Goal: Task Accomplishment & Management: Use online tool/utility

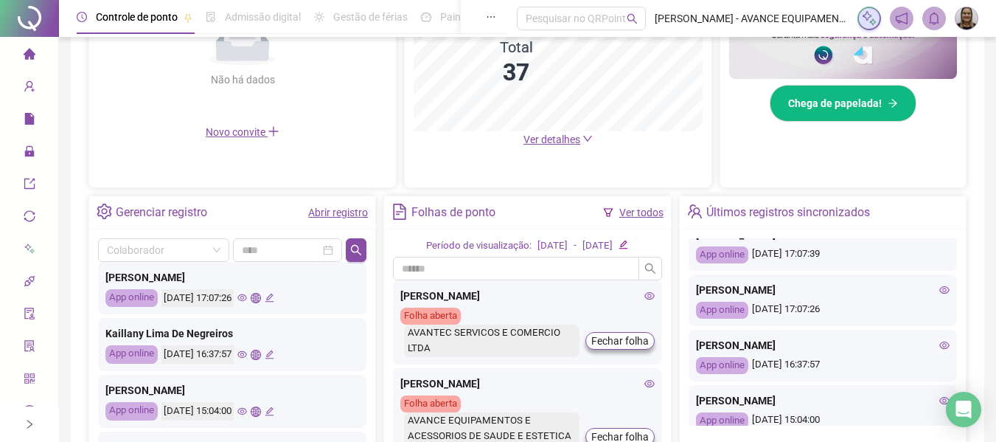
scroll to position [439, 0]
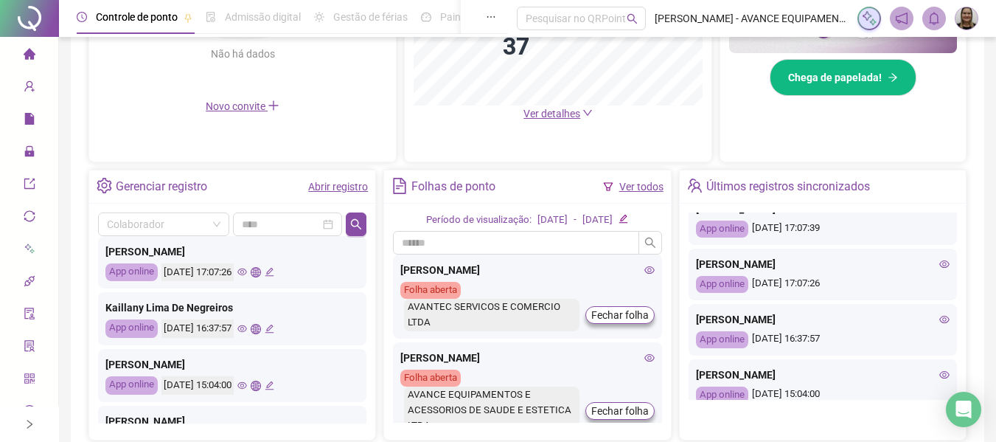
click at [247, 327] on icon "eye" at bounding box center [242, 328] width 10 height 7
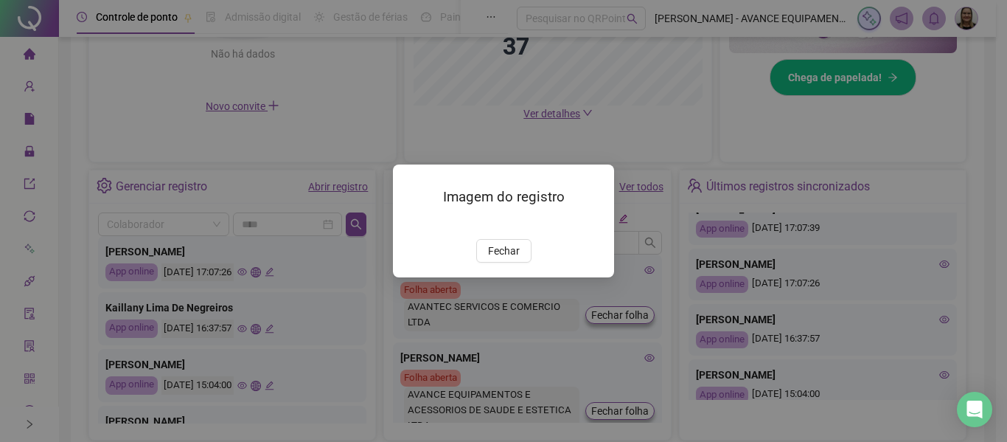
click at [411, 223] on img at bounding box center [411, 223] width 0 height 0
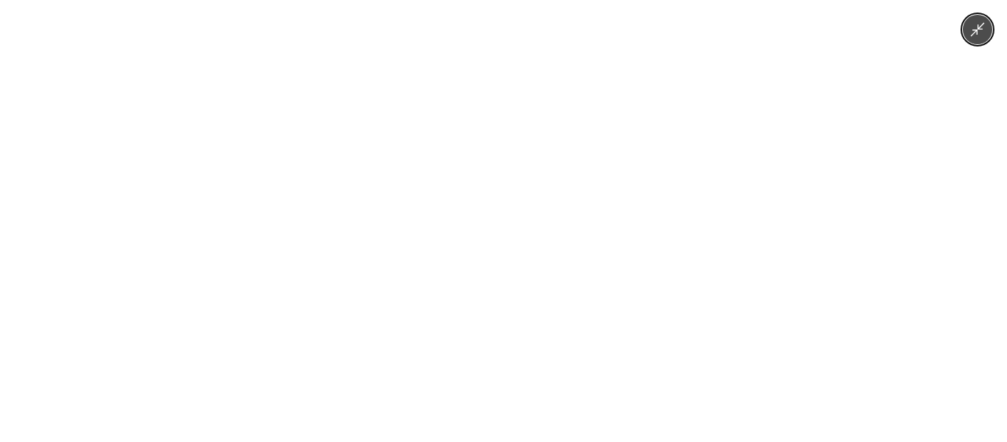
click at [702, 277] on div at bounding box center [503, 221] width 1007 height 442
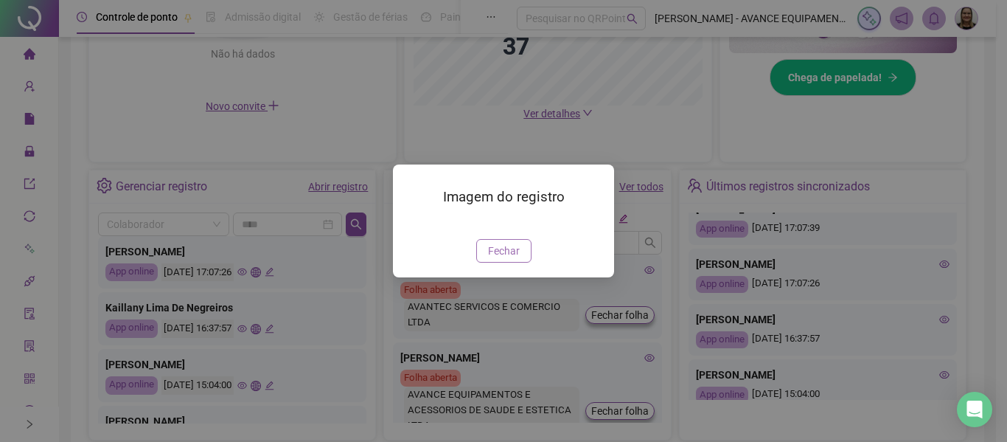
click at [502, 259] on span "Fechar" at bounding box center [504, 250] width 32 height 16
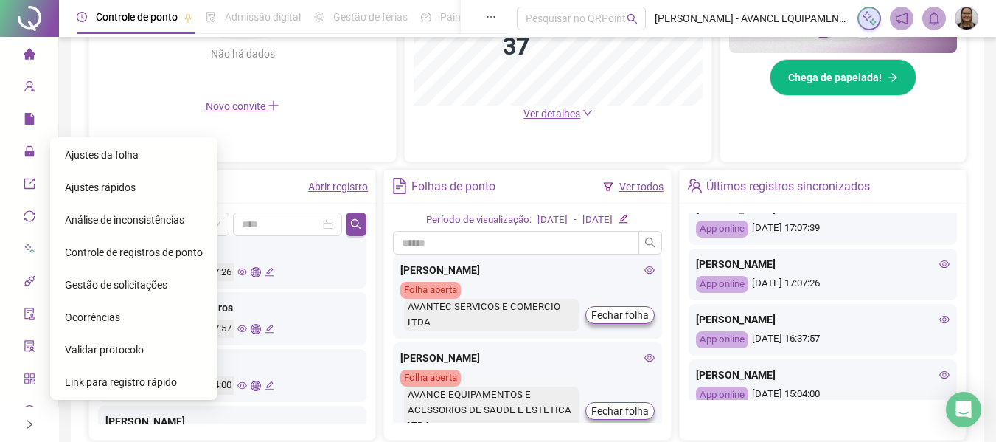
click at [106, 150] on span "Ajustes da folha" at bounding box center [102, 155] width 74 height 12
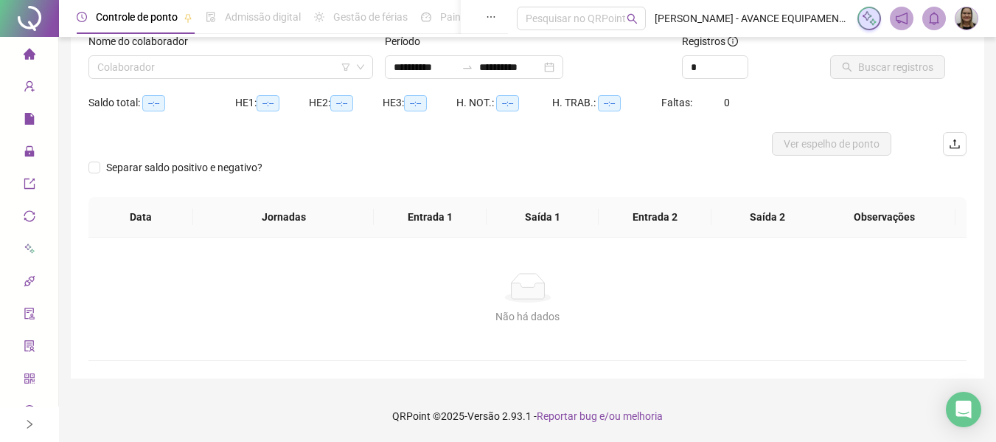
scroll to position [102, 0]
type input "**********"
click at [228, 69] on input "search" at bounding box center [224, 67] width 254 height 22
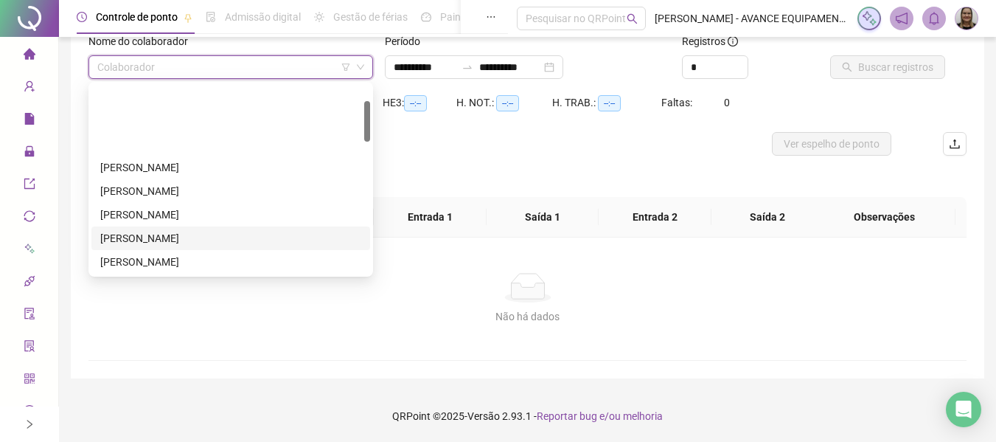
scroll to position [74, 0]
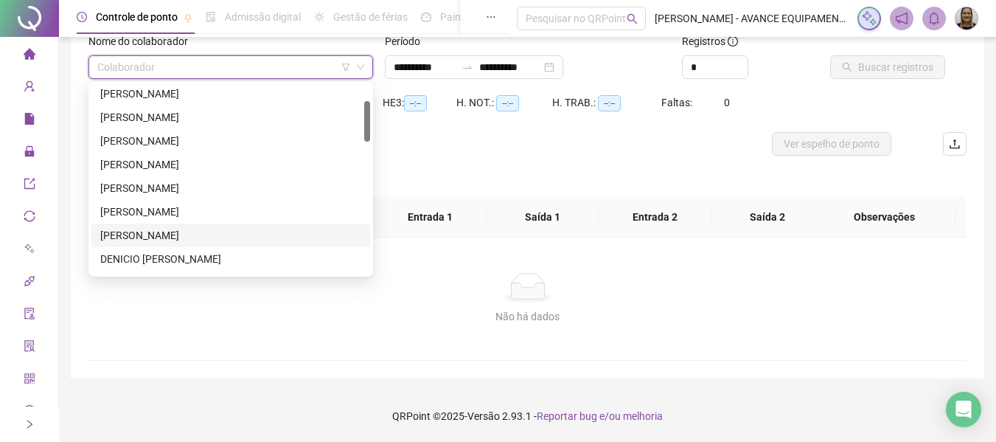
click at [159, 229] on div "[PERSON_NAME]" at bounding box center [230, 235] width 261 height 16
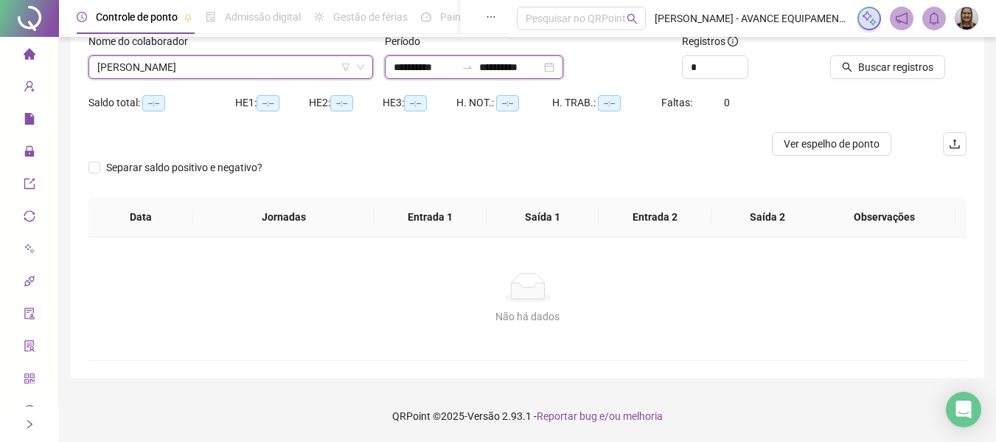
click at [416, 66] on input "**********" at bounding box center [425, 67] width 62 height 16
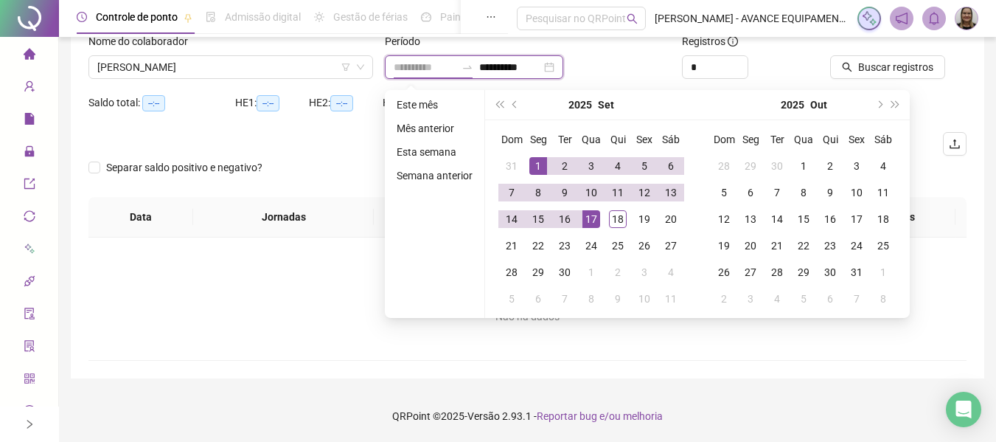
type input "**********"
click at [534, 155] on td "1" at bounding box center [538, 166] width 27 height 27
type input "**********"
click at [618, 216] on div "18" at bounding box center [618, 219] width 18 height 18
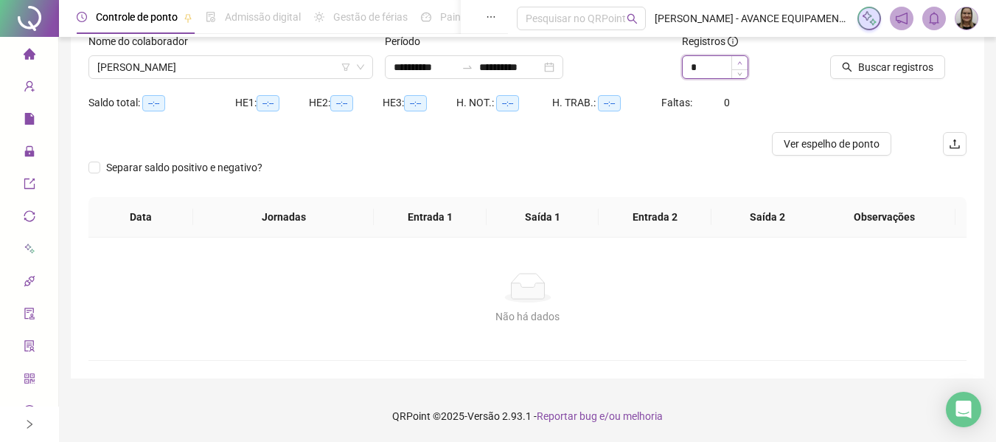
type input "*"
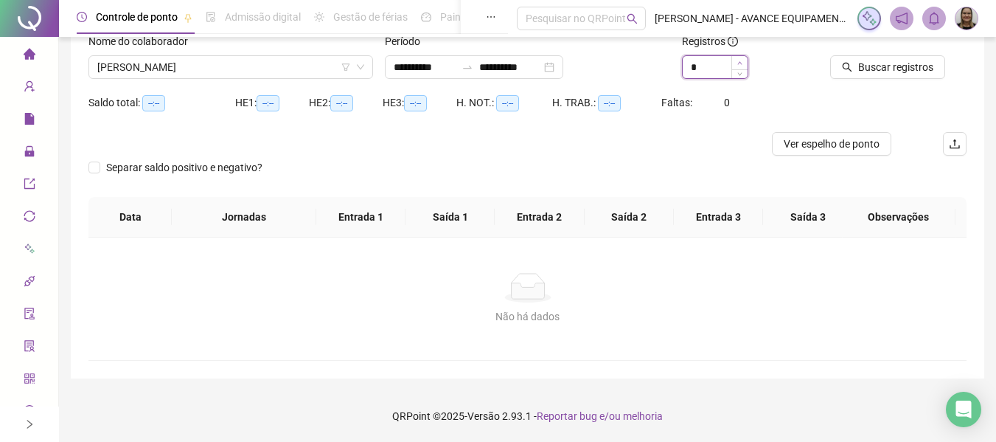
click at [736, 63] on span "Increase Value" at bounding box center [739, 62] width 16 height 13
click at [864, 63] on span "Buscar registros" at bounding box center [895, 67] width 75 height 16
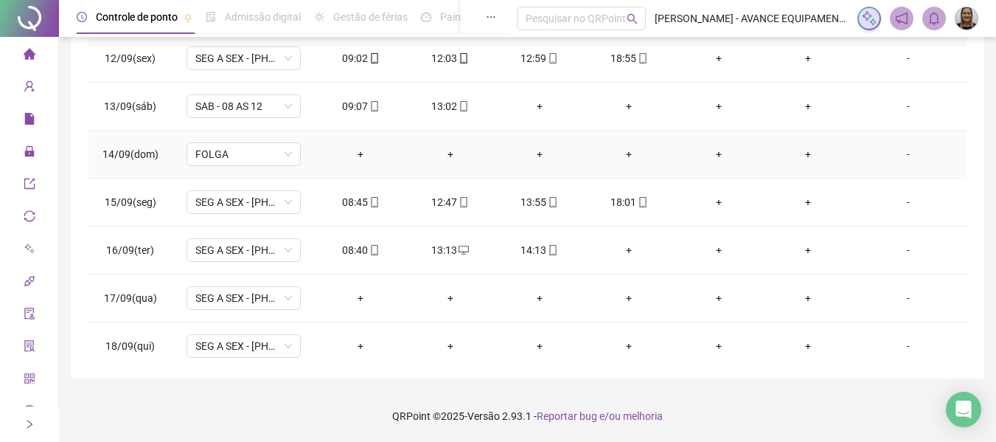
scroll to position [548, 0]
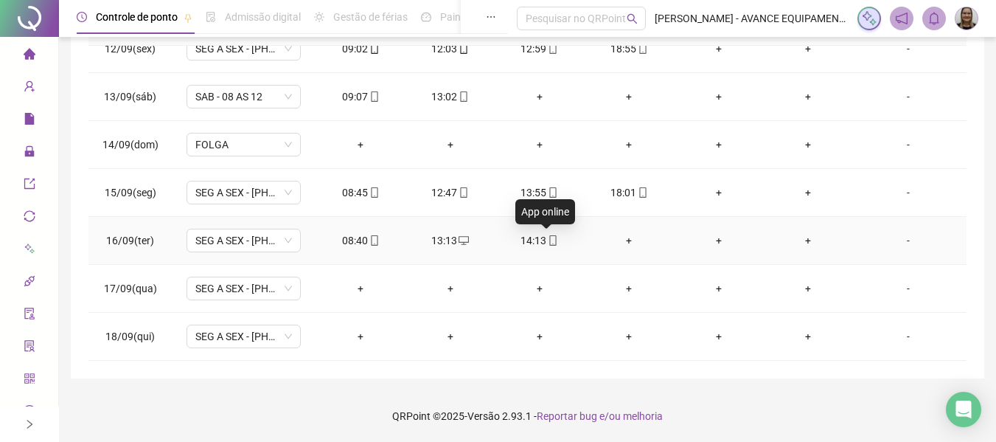
click at [548, 240] on icon "mobile" at bounding box center [553, 240] width 10 height 10
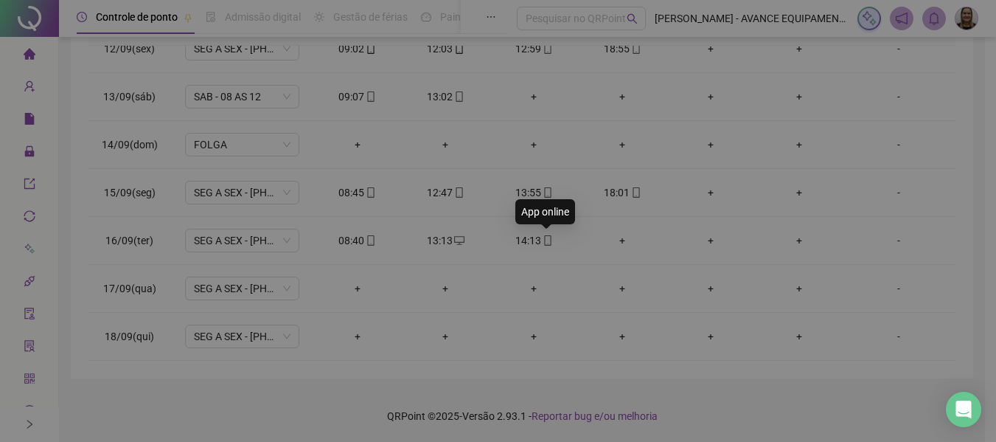
type input "**********"
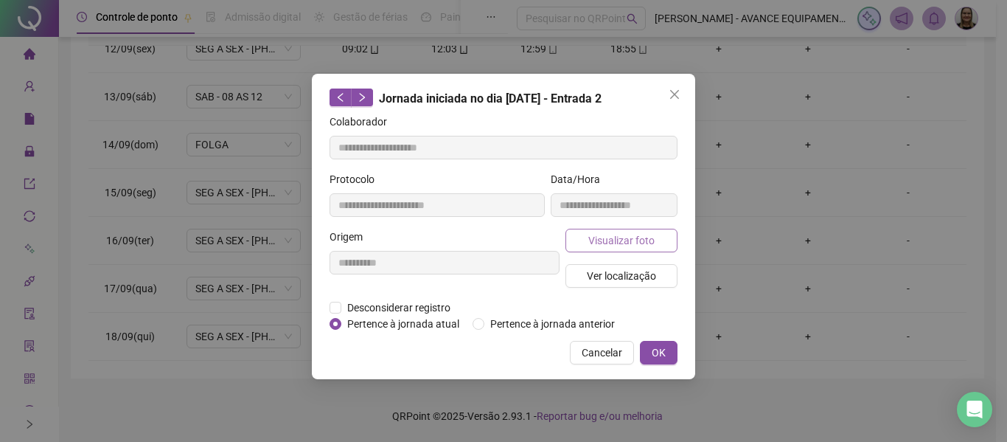
click at [579, 238] on button "Visualizar foto" at bounding box center [621, 240] width 112 height 24
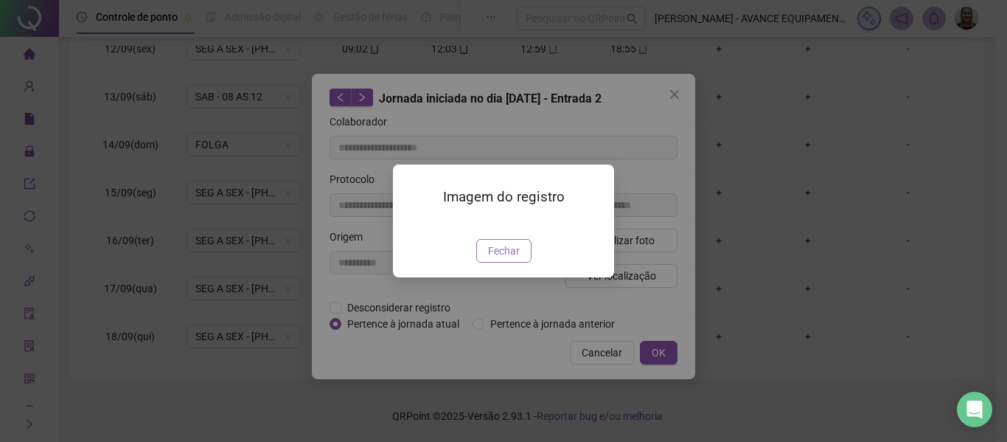
click at [499, 259] on span "Fechar" at bounding box center [504, 250] width 32 height 16
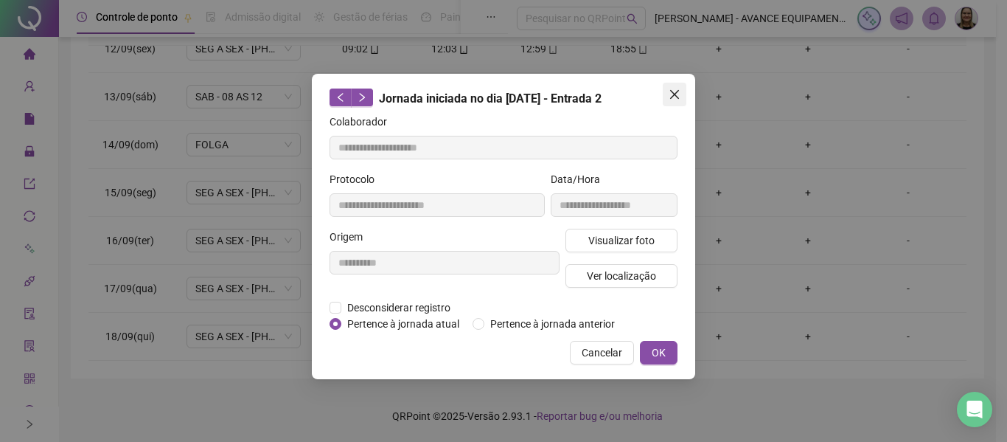
click at [669, 94] on icon "close" at bounding box center [675, 94] width 12 height 12
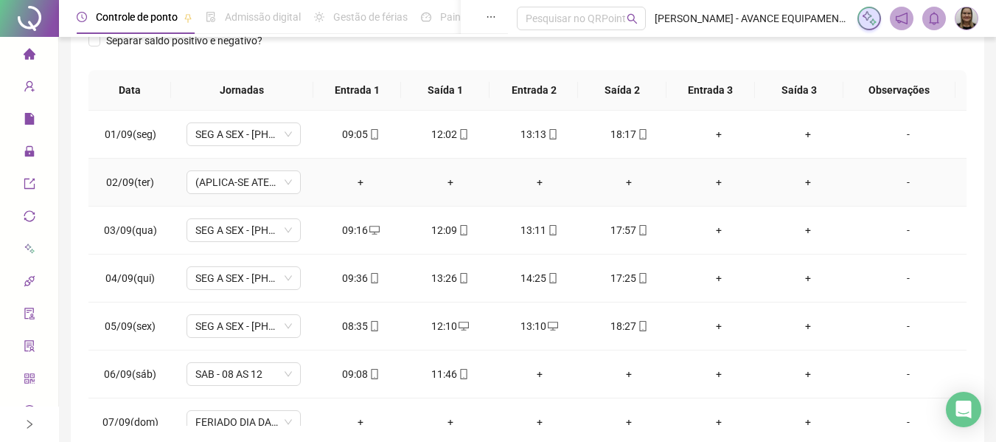
scroll to position [91, 0]
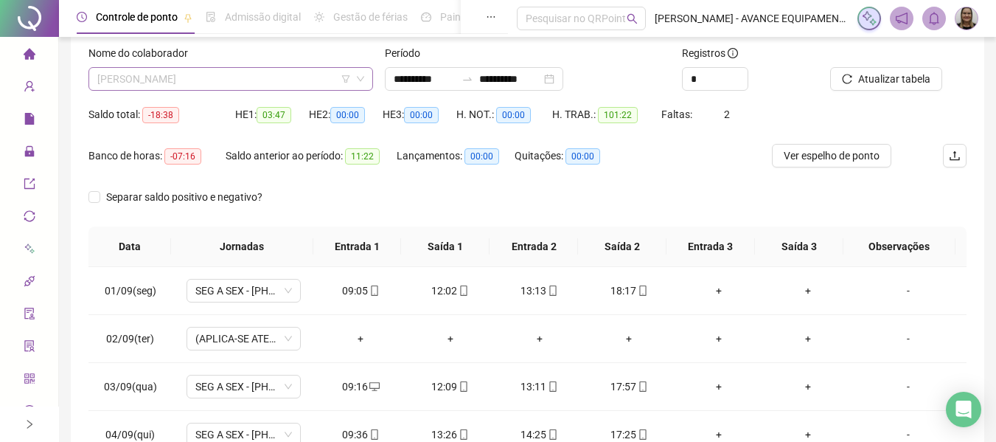
click at [264, 88] on span "[PERSON_NAME]" at bounding box center [230, 79] width 267 height 22
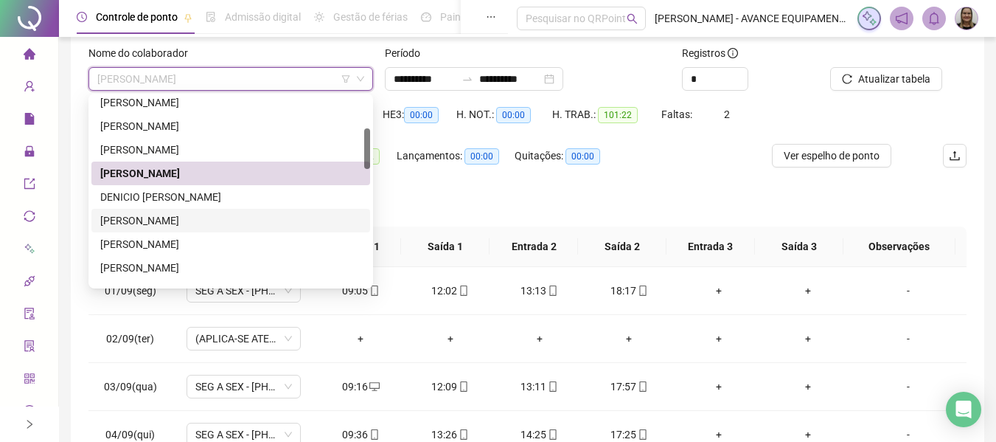
scroll to position [221, 0]
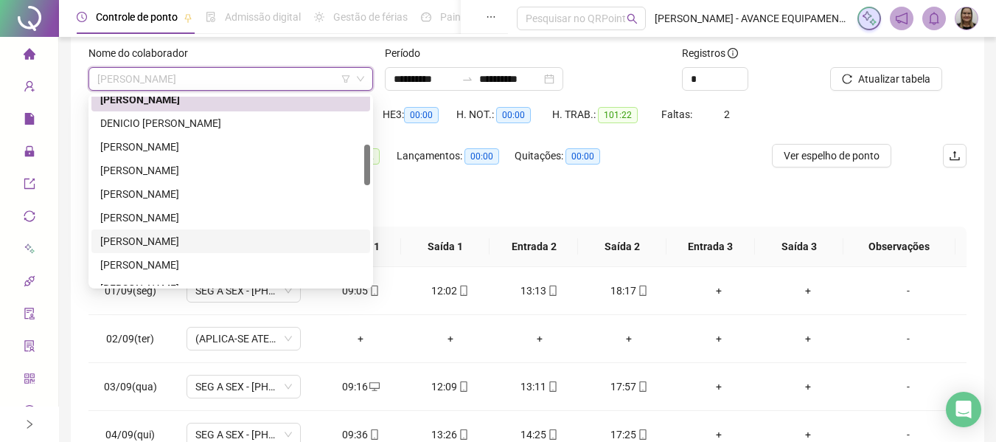
click at [180, 242] on div "[PERSON_NAME]" at bounding box center [230, 241] width 261 height 16
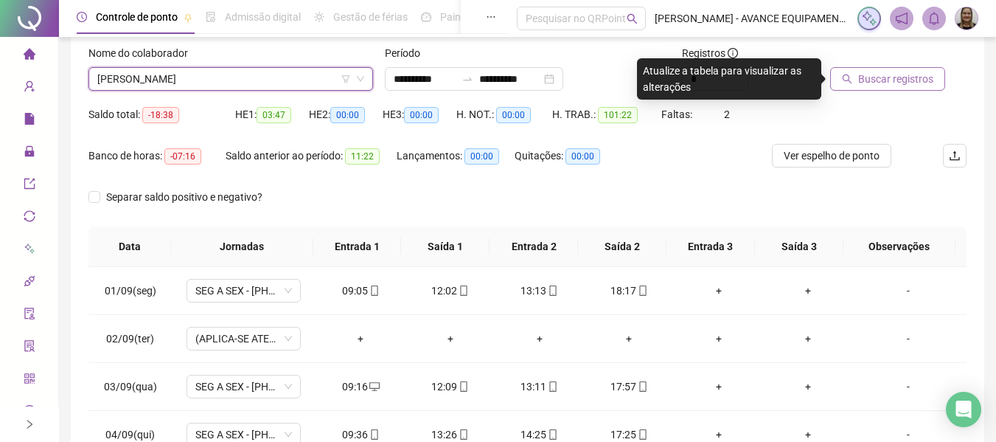
click at [863, 80] on span "Buscar registros" at bounding box center [895, 79] width 75 height 16
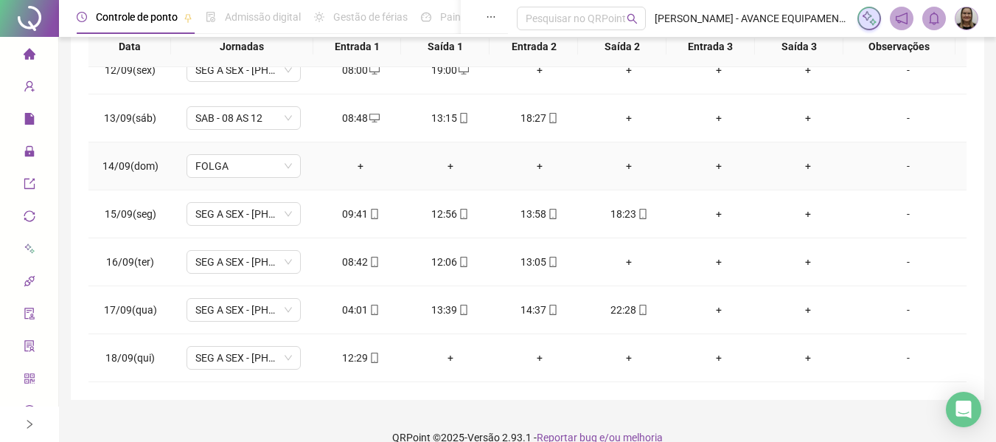
scroll to position [312, 0]
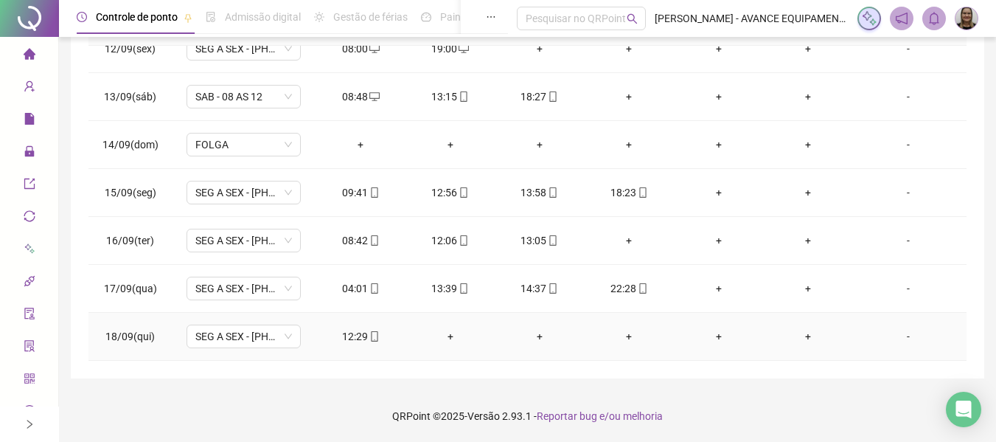
click at [373, 335] on icon "mobile" at bounding box center [374, 336] width 7 height 10
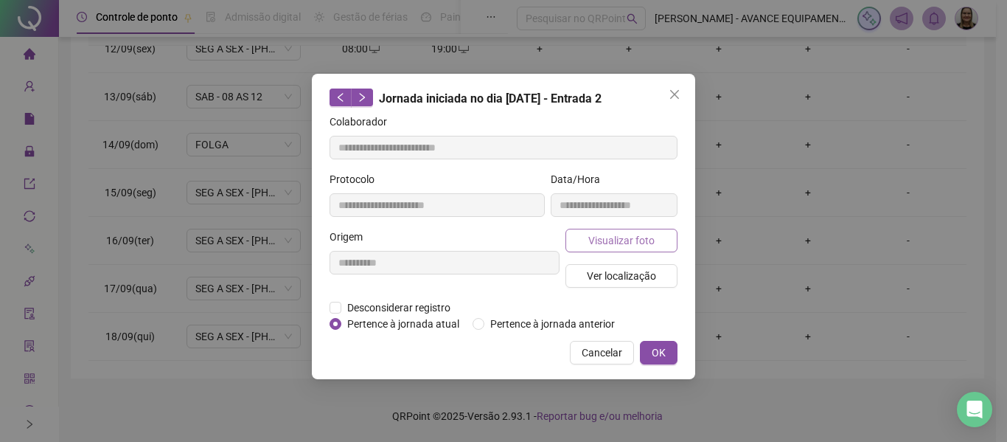
click at [633, 248] on button "Visualizar foto" at bounding box center [621, 240] width 112 height 24
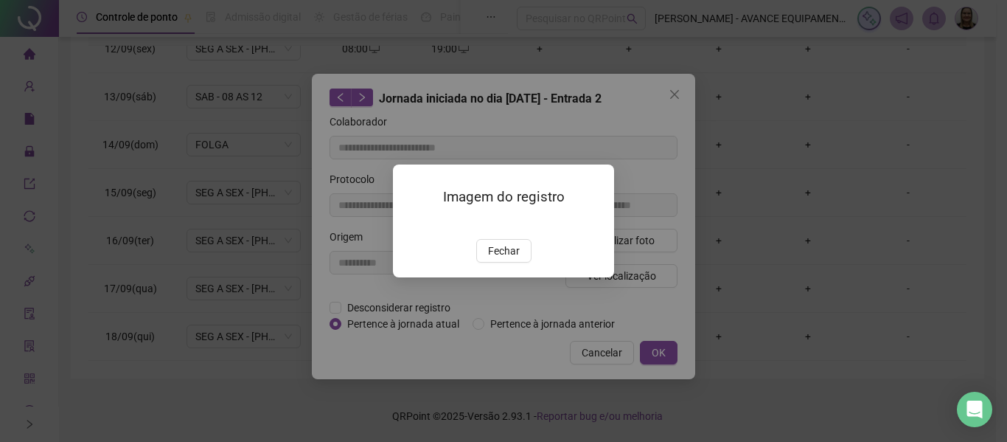
type input "**********"
click at [509, 259] on span "Fechar" at bounding box center [504, 250] width 32 height 16
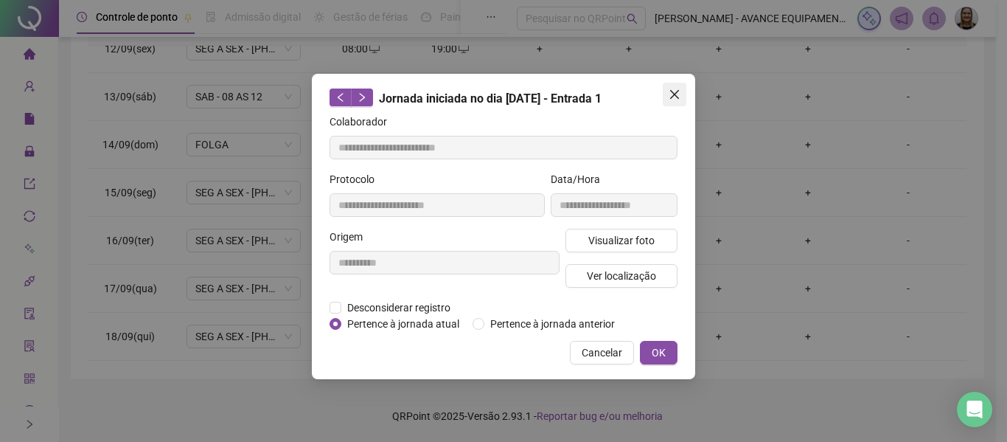
click at [673, 94] on icon "close" at bounding box center [674, 94] width 9 height 9
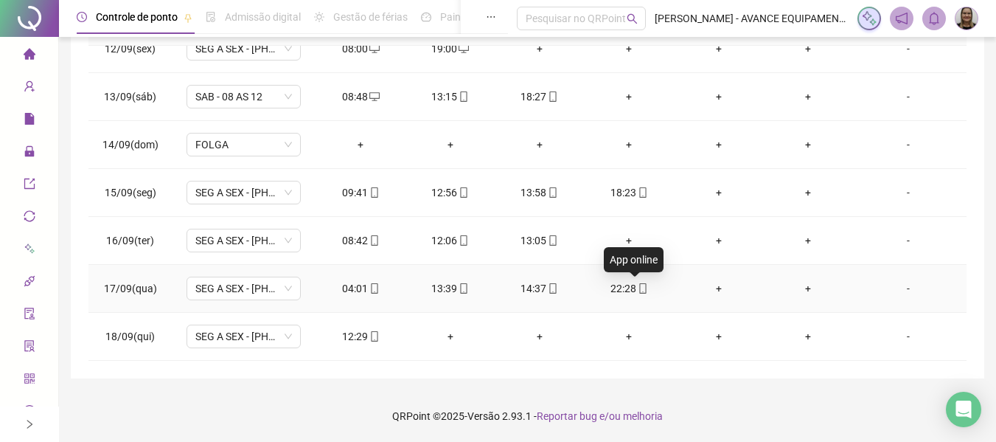
click at [639, 287] on icon "mobile" at bounding box center [642, 288] width 7 height 10
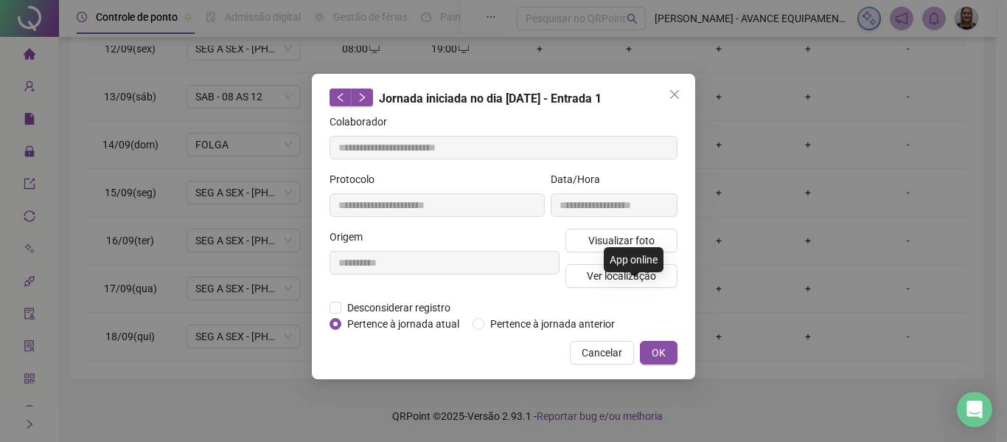
type input "**********"
click at [667, 95] on span "Close" at bounding box center [675, 94] width 24 height 12
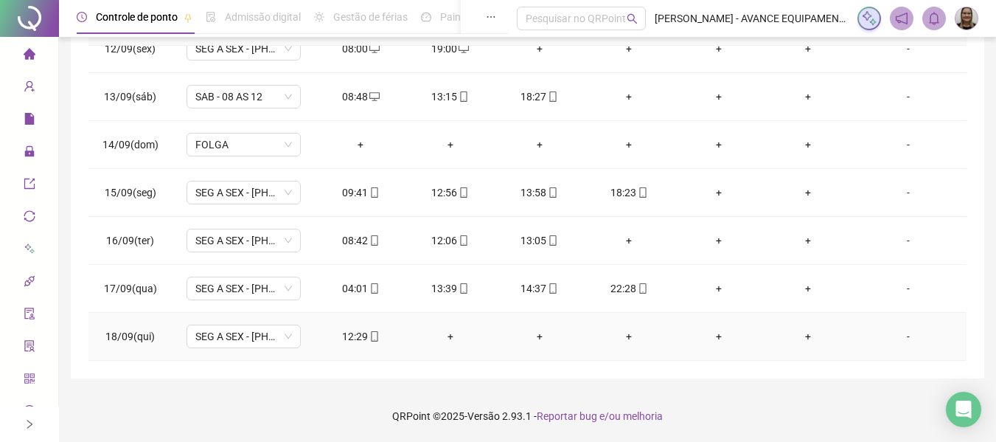
click at [369, 337] on icon "mobile" at bounding box center [374, 336] width 10 height 10
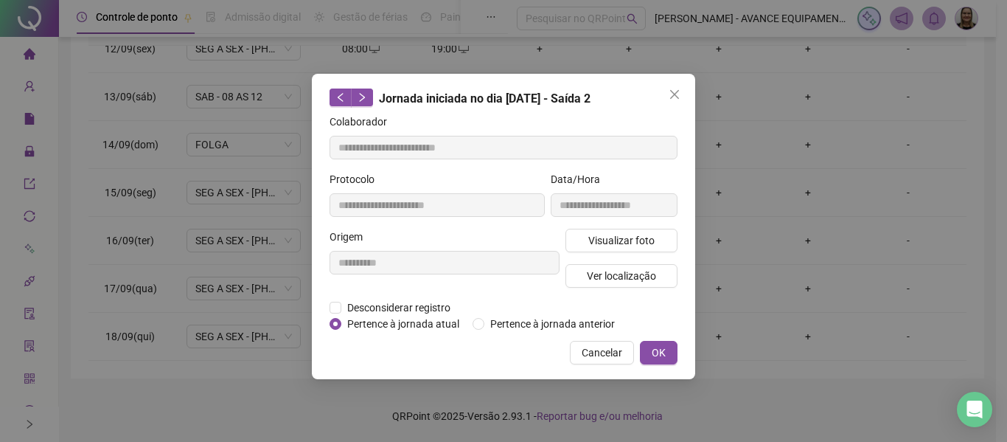
type input "**********"
click at [601, 278] on span "Ver localização" at bounding box center [621, 276] width 69 height 16
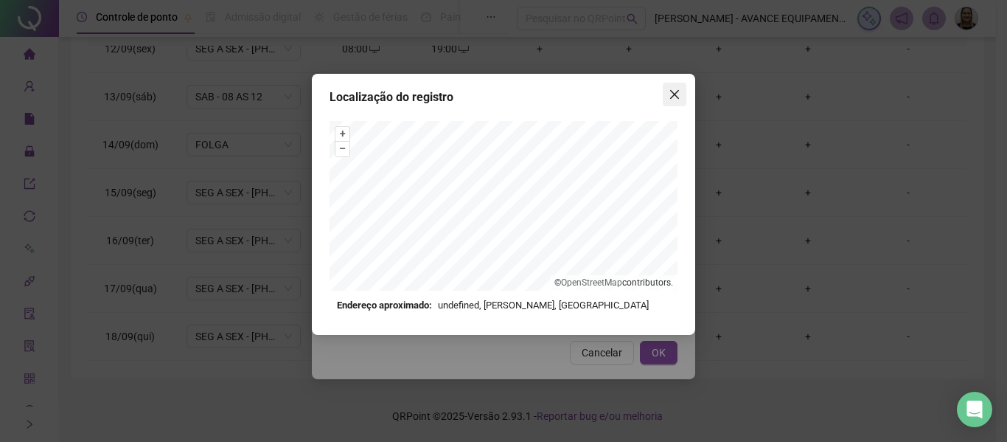
click at [679, 97] on icon "close" at bounding box center [675, 94] width 12 height 12
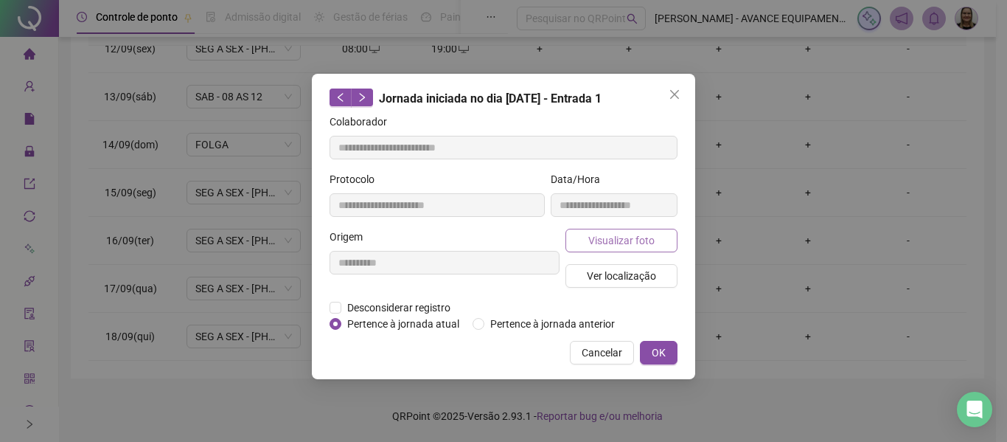
click at [637, 243] on span "Visualizar foto" at bounding box center [621, 240] width 66 height 16
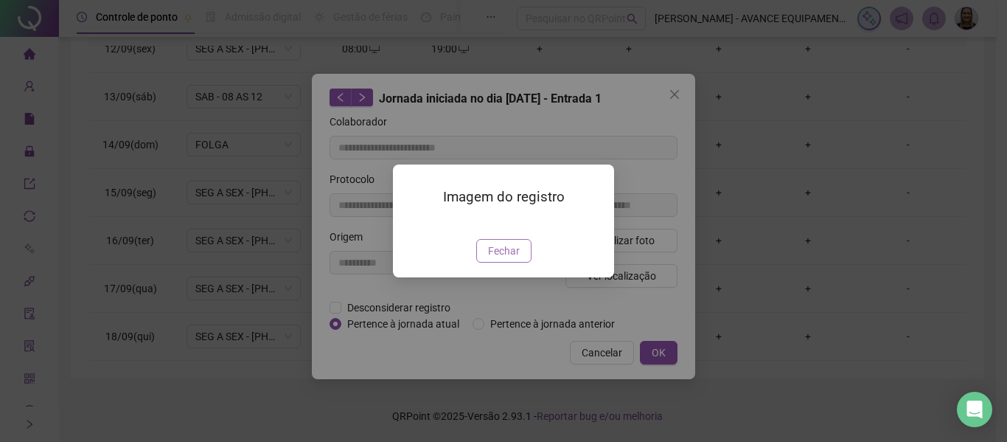
click at [512, 259] on span "Fechar" at bounding box center [504, 250] width 32 height 16
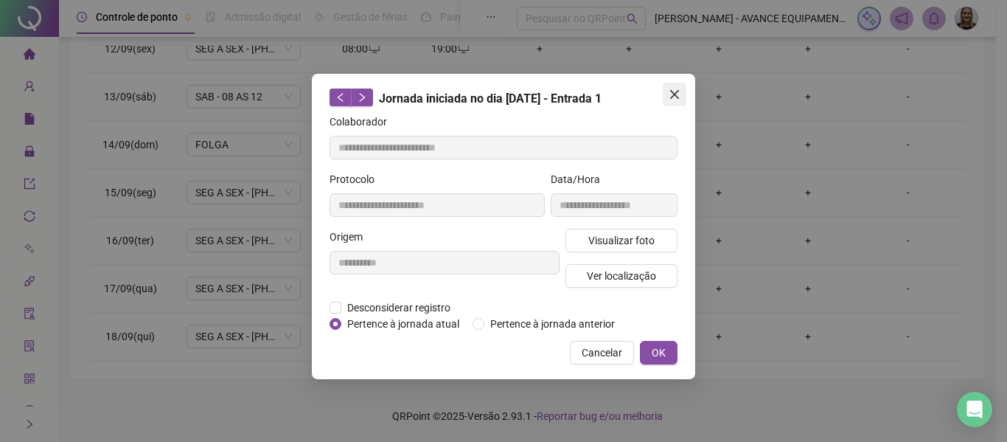
click at [669, 94] on icon "close" at bounding box center [675, 94] width 12 height 12
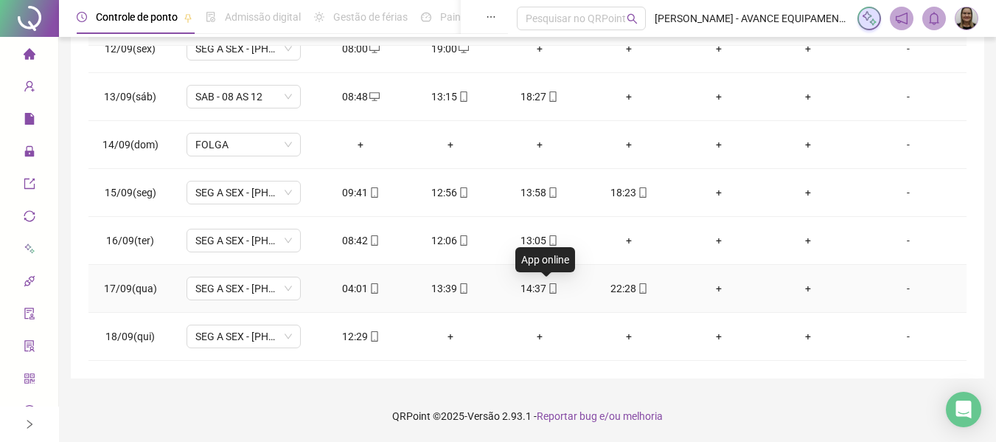
click at [550, 288] on icon "mobile" at bounding box center [553, 288] width 7 height 10
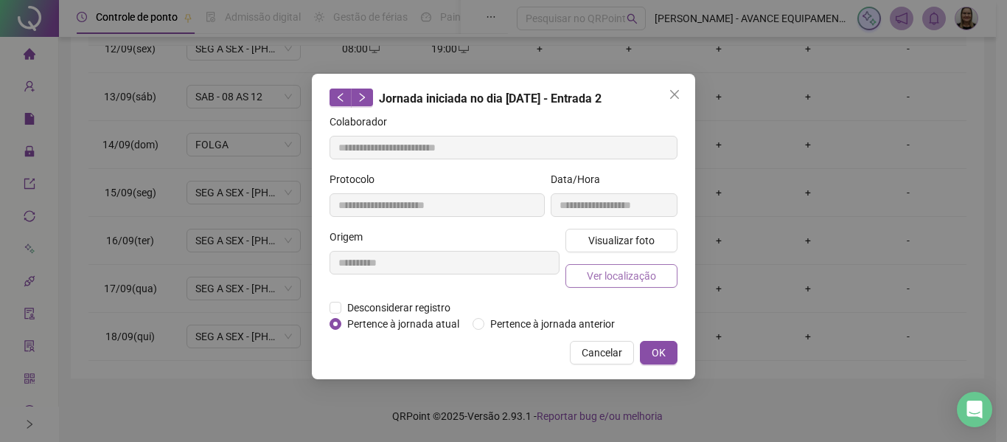
type input "**********"
click at [632, 248] on button "Visualizar foto" at bounding box center [621, 240] width 112 height 24
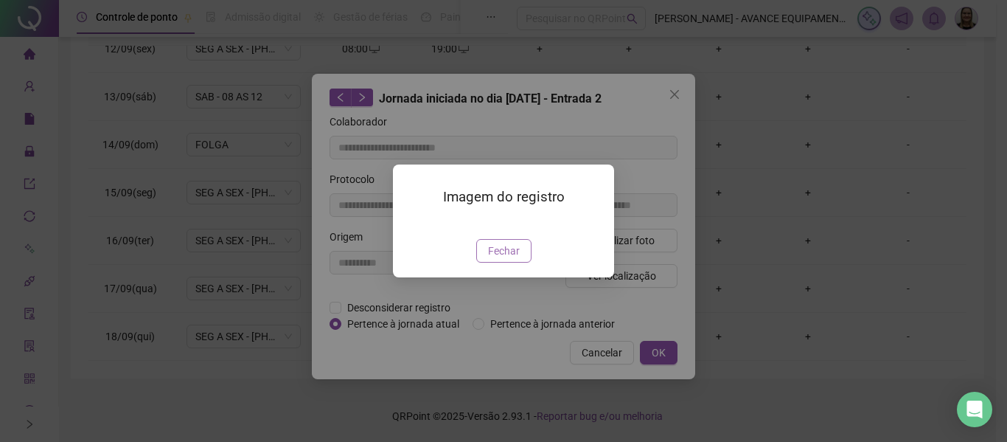
click at [514, 259] on span "Fechar" at bounding box center [504, 250] width 32 height 16
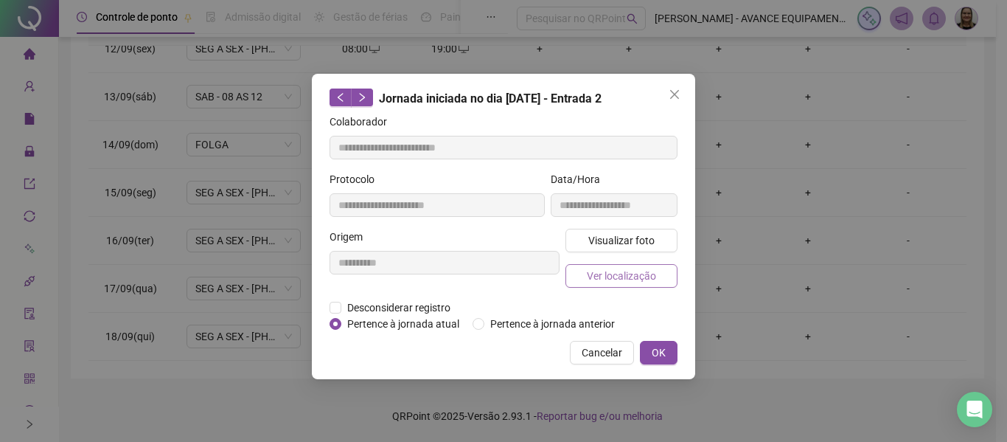
click at [643, 273] on span "Ver localização" at bounding box center [621, 276] width 69 height 16
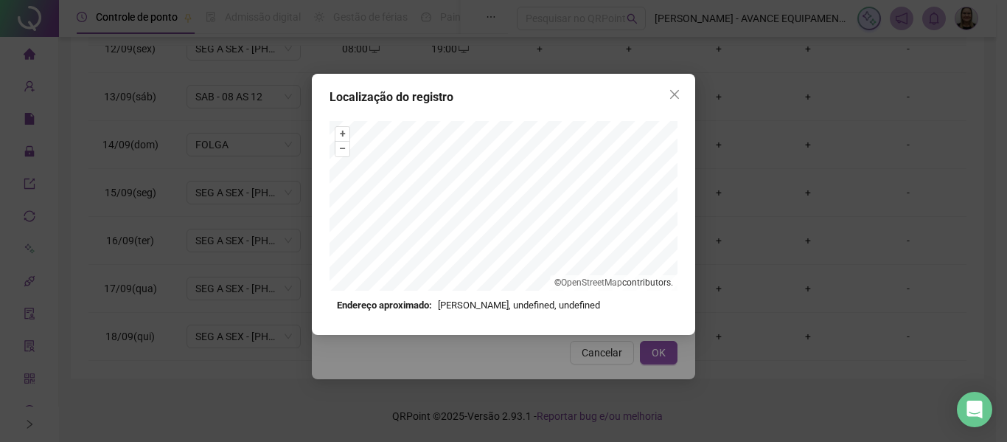
click at [545, 278] on div "+ – ⇧ › © OpenStreetMap contributors." at bounding box center [503, 206] width 348 height 170
click at [597, 305] on div "+ – ⇧ › © OpenStreetMap contributors. Endereço aproximado: Rodovia [PERSON_NAME…" at bounding box center [503, 217] width 348 height 192
click at [671, 101] on button "Close" at bounding box center [675, 95] width 24 height 24
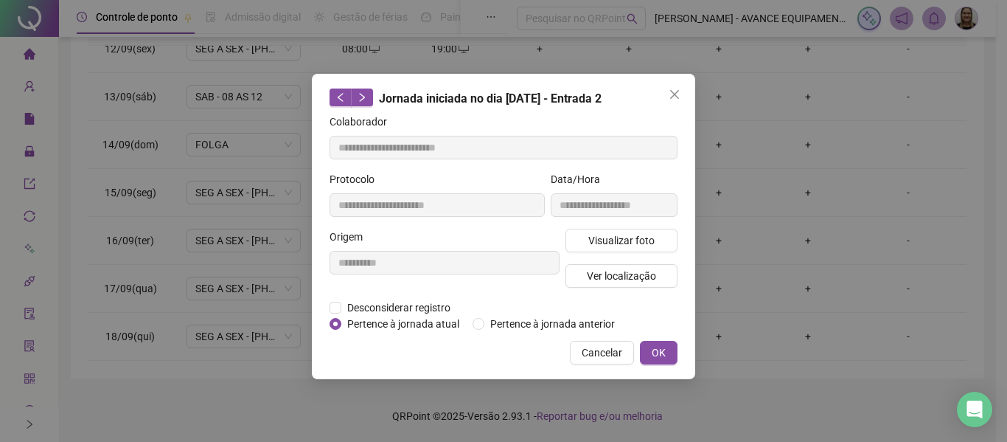
click at [673, 95] on icon "close" at bounding box center [674, 94] width 9 height 9
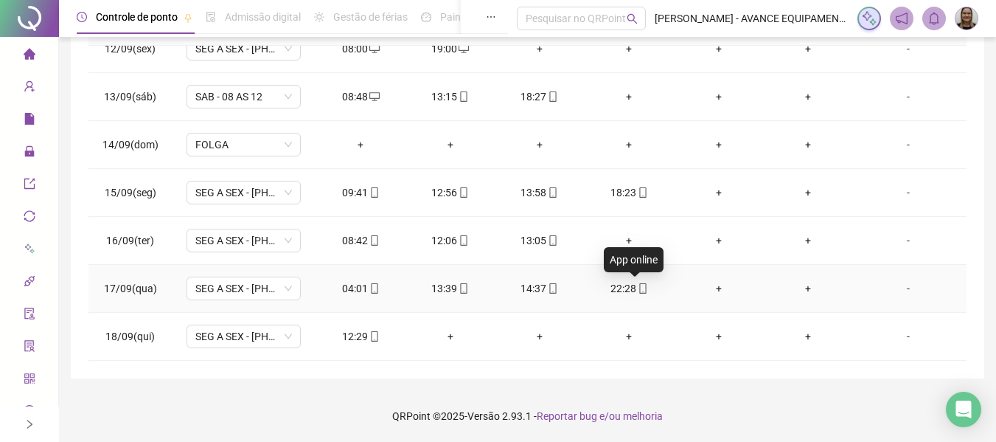
click at [639, 285] on icon "mobile" at bounding box center [642, 288] width 7 height 10
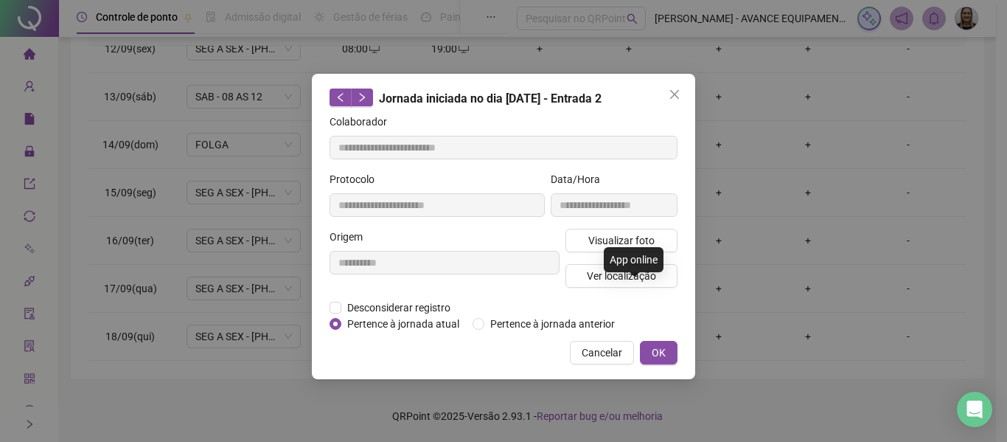
type input "**********"
click at [641, 268] on span "Ver localização" at bounding box center [621, 276] width 69 height 16
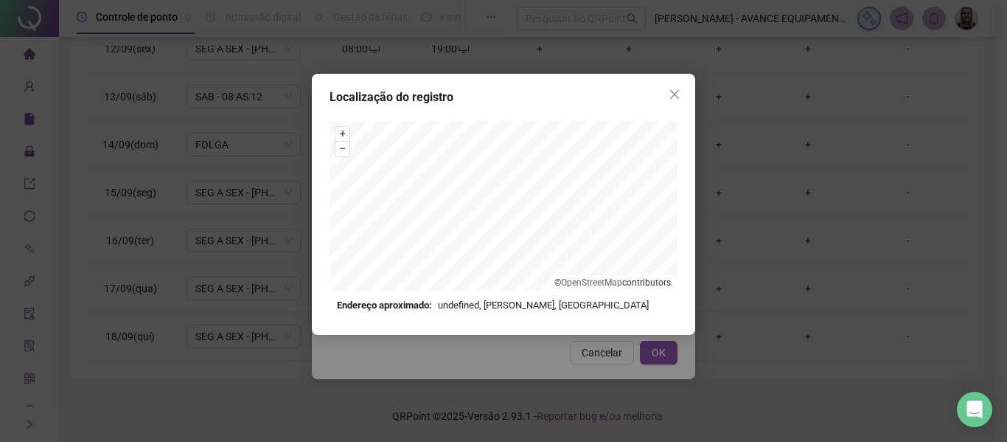
click at [554, 73] on div "Localização do registro + – ⇧ › © OpenStreetMap contributors. Endereço aproxima…" at bounding box center [503, 221] width 1007 height 442
click at [671, 97] on icon "close" at bounding box center [674, 94] width 9 height 9
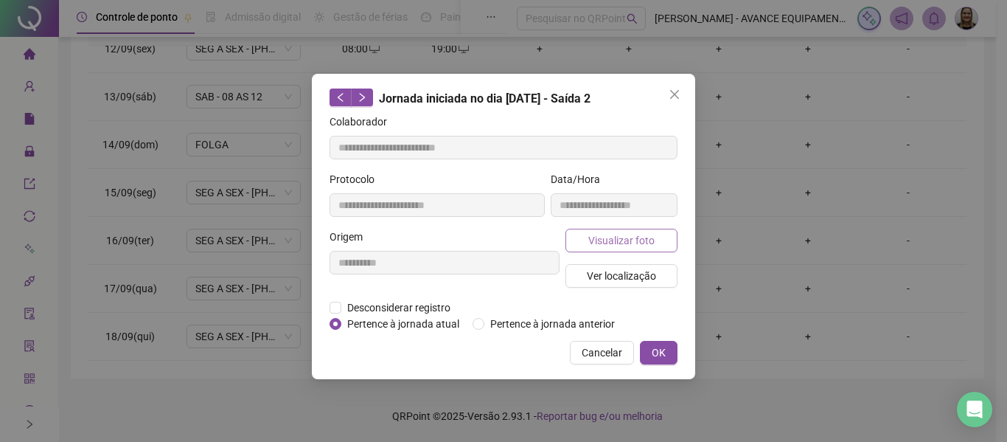
click at [613, 242] on span "Visualizar foto" at bounding box center [621, 240] width 66 height 16
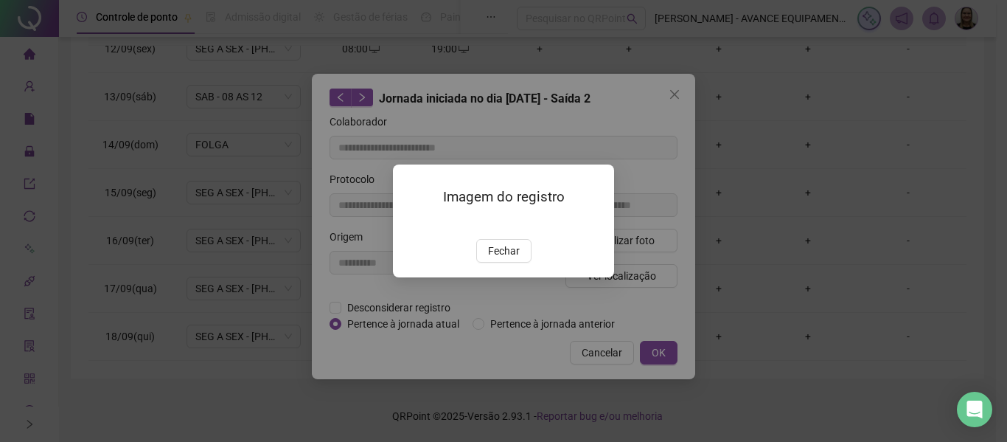
click at [503, 259] on span "Fechar" at bounding box center [504, 250] width 32 height 16
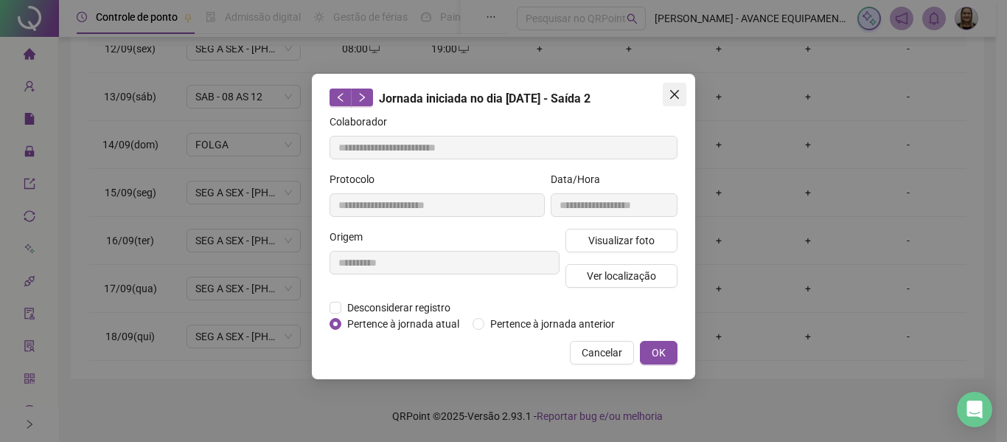
click at [671, 96] on icon "close" at bounding box center [675, 94] width 12 height 12
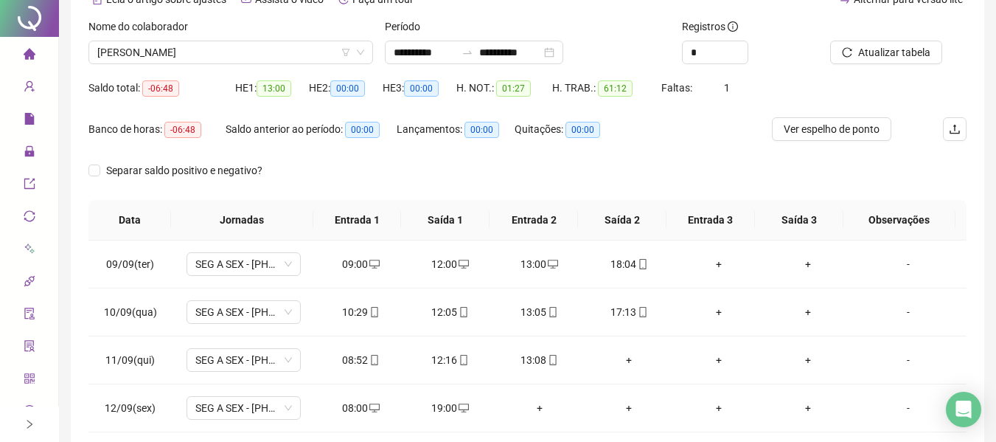
scroll to position [0, 0]
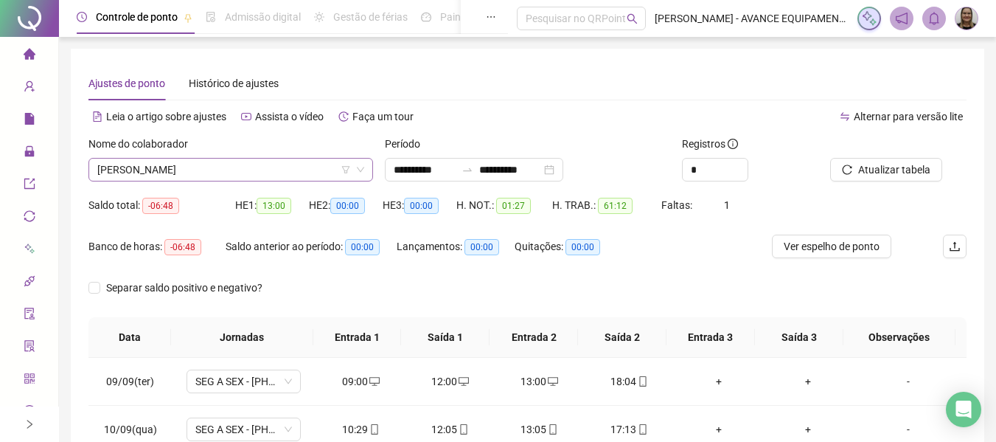
drag, startPoint x: 290, startPoint y: 184, endPoint x: 285, endPoint y: 170, distance: 14.0
click at [287, 181] on div "Nome do colaborador [PERSON_NAME]" at bounding box center [231, 164] width 296 height 57
click at [285, 167] on span "[PERSON_NAME]" at bounding box center [230, 169] width 267 height 22
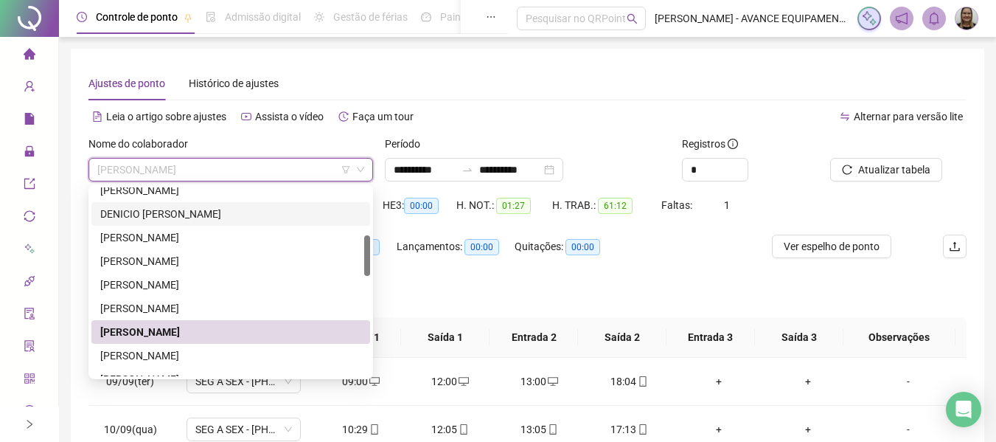
scroll to position [147, 0]
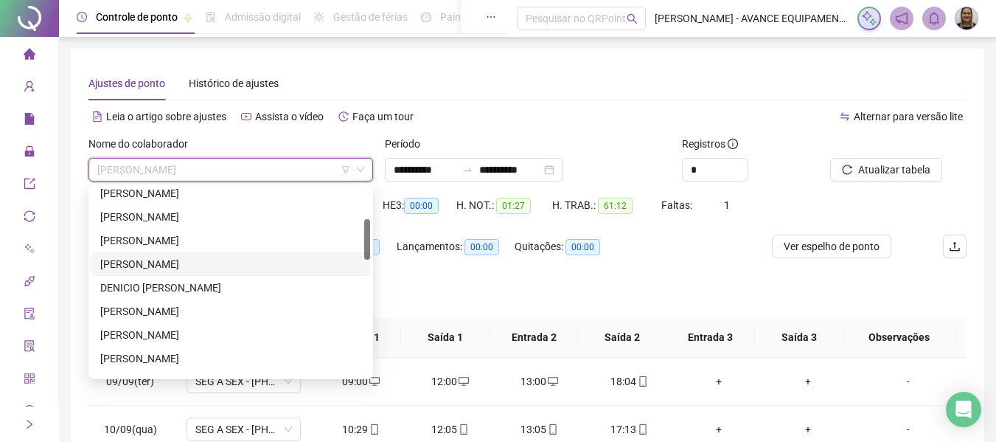
click at [181, 265] on div "[PERSON_NAME]" at bounding box center [230, 264] width 261 height 16
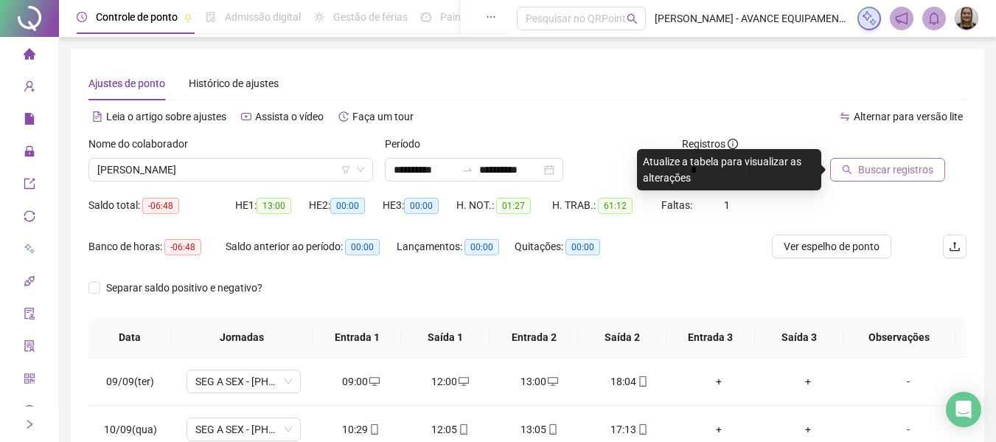
click at [876, 165] on span "Buscar registros" at bounding box center [895, 169] width 75 height 16
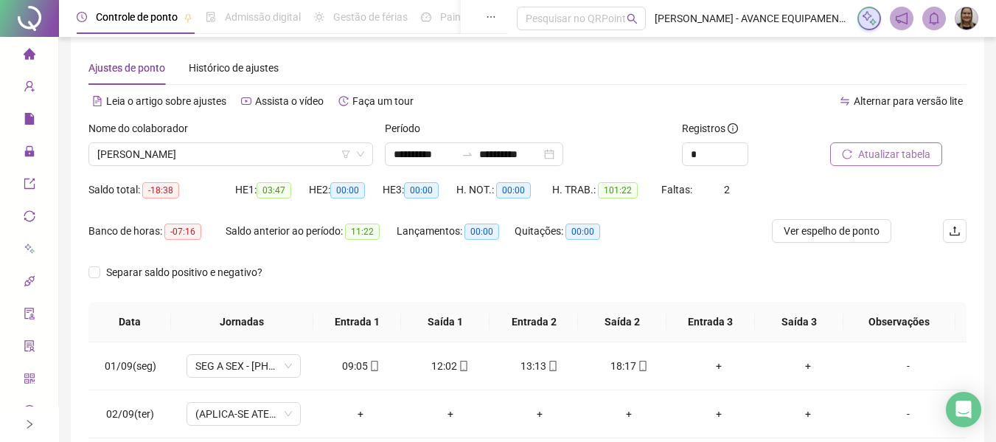
scroll to position [0, 0]
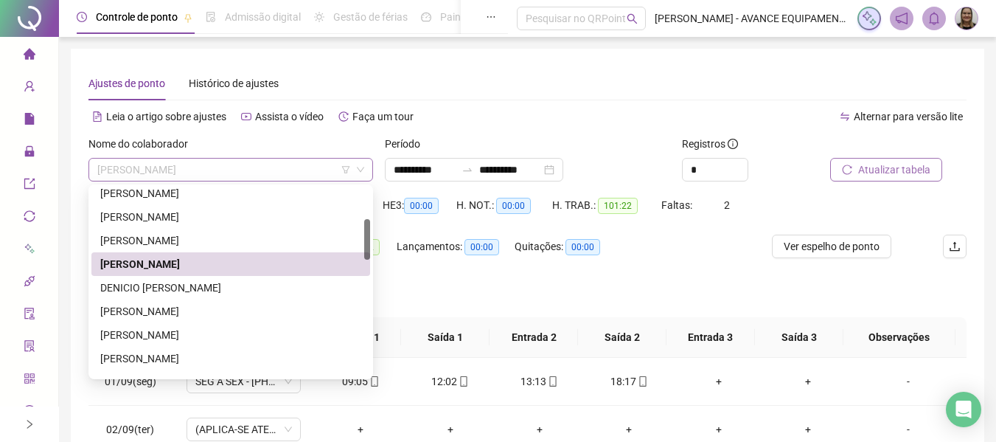
click at [274, 161] on span "[PERSON_NAME]" at bounding box center [230, 169] width 267 height 22
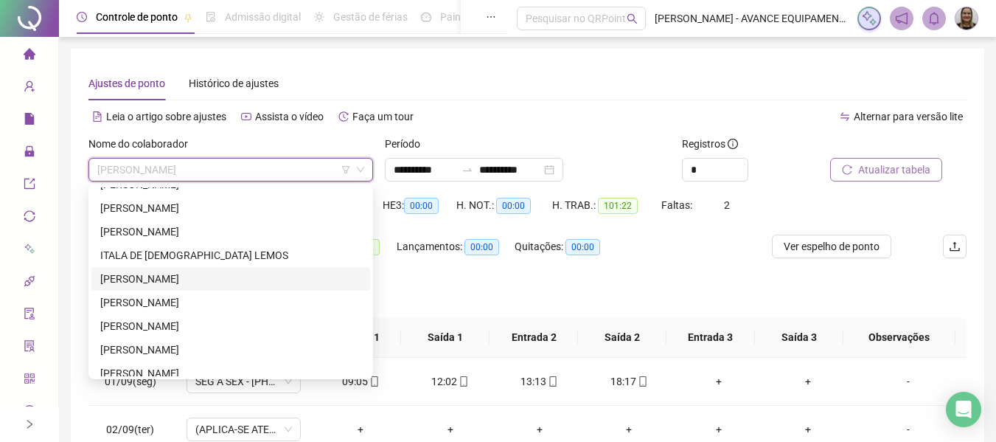
scroll to position [295, 0]
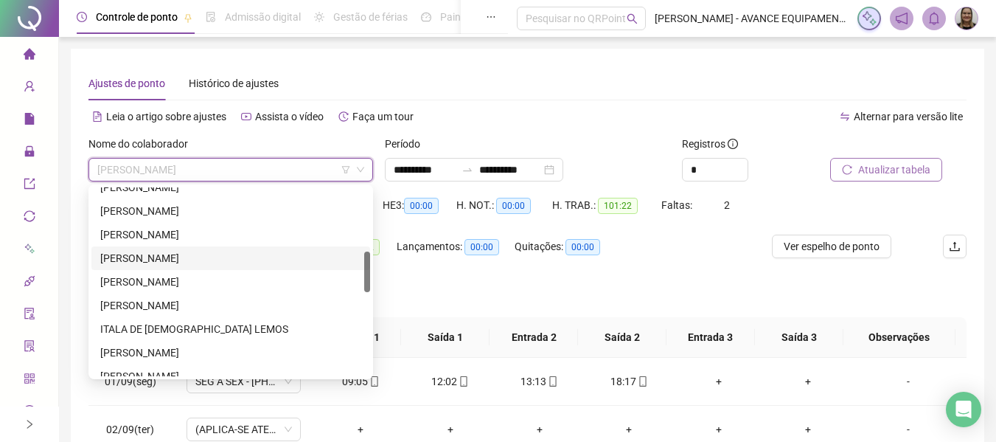
click at [186, 253] on div "[PERSON_NAME]" at bounding box center [230, 258] width 261 height 16
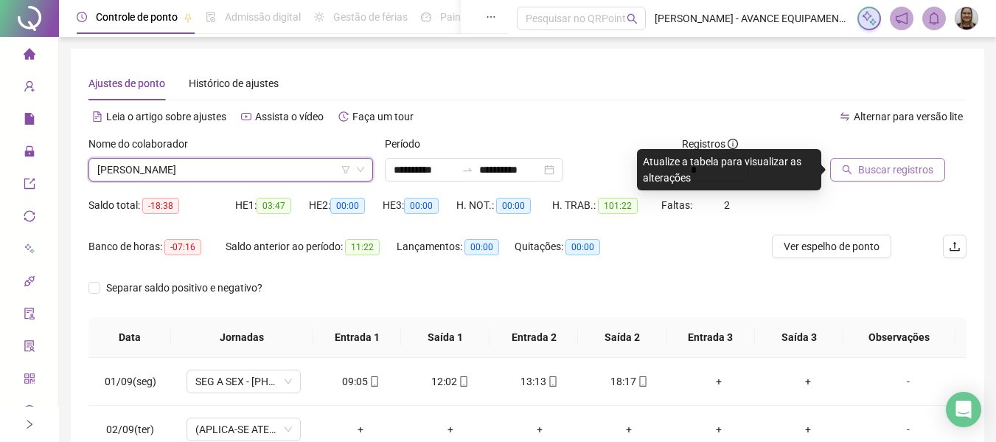
click at [883, 161] on span "Buscar registros" at bounding box center [895, 169] width 75 height 16
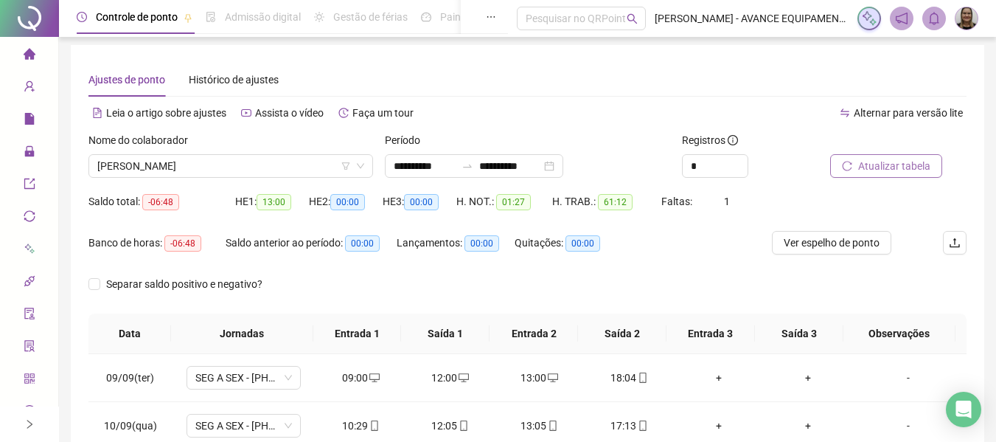
scroll to position [0, 0]
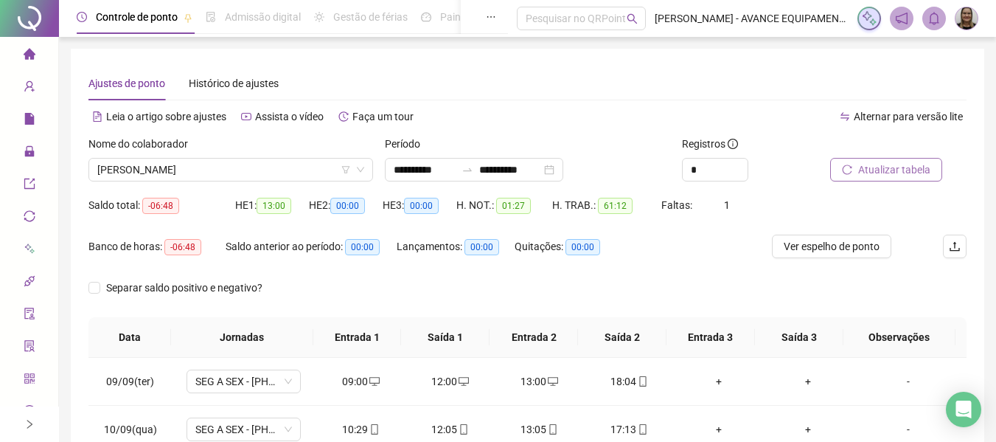
click at [871, 171] on span "Atualizar tabela" at bounding box center [894, 169] width 72 height 16
click at [869, 174] on span "Atualizar tabela" at bounding box center [894, 169] width 72 height 16
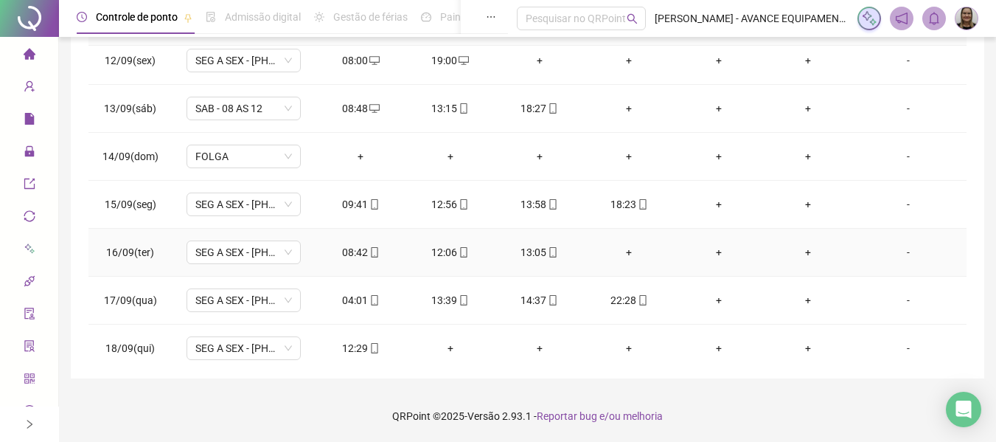
scroll to position [164, 0]
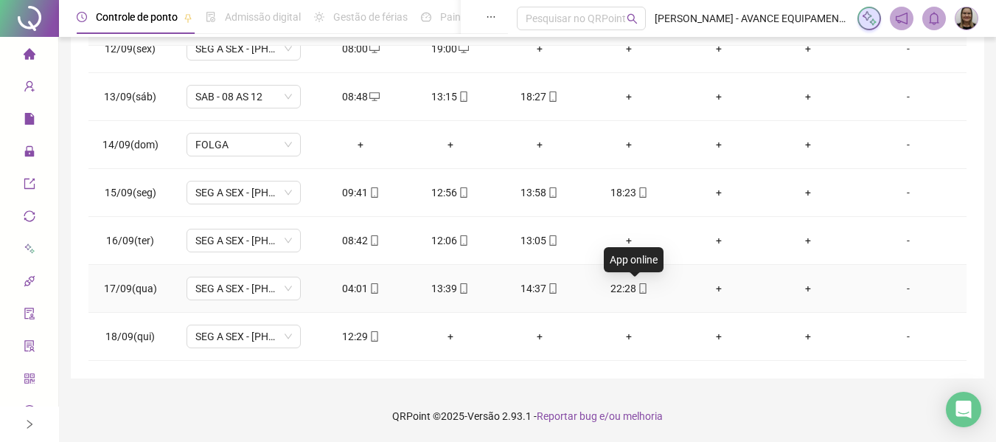
click at [638, 287] on icon "mobile" at bounding box center [643, 288] width 10 height 10
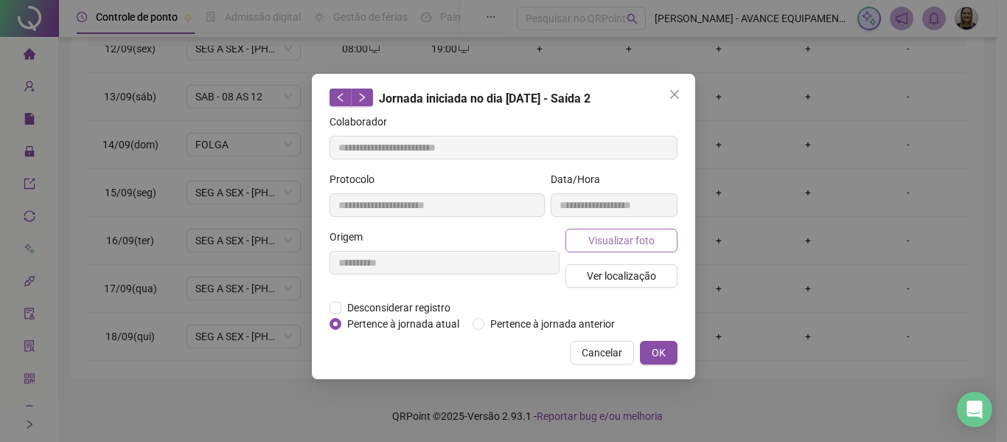
click at [629, 239] on span "Visualizar foto" at bounding box center [621, 240] width 66 height 16
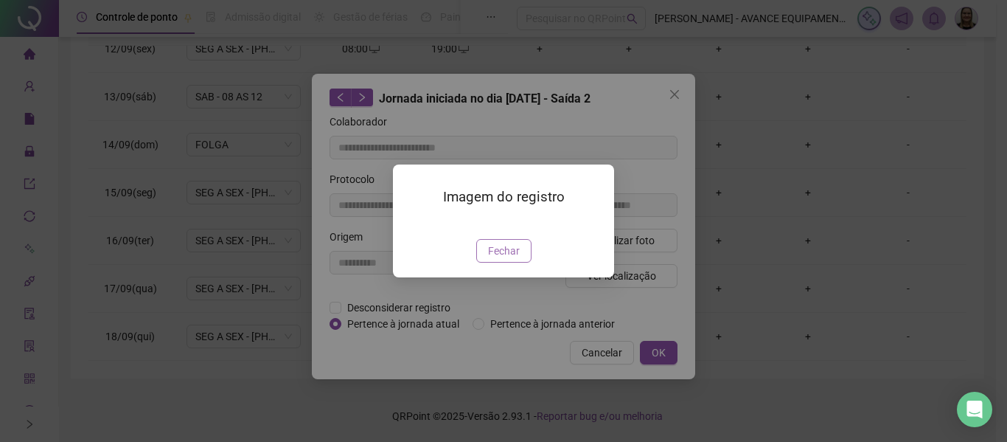
click at [517, 259] on span "Fechar" at bounding box center [504, 250] width 32 height 16
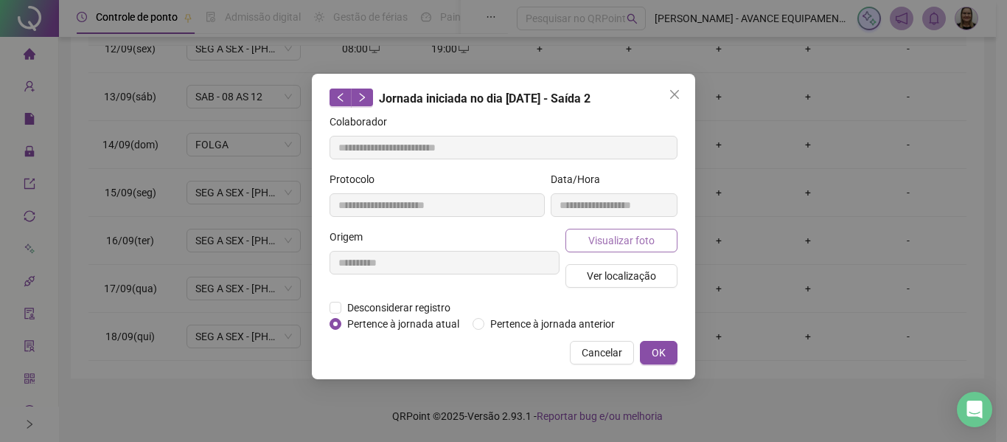
click at [635, 241] on span "Visualizar foto" at bounding box center [621, 240] width 66 height 16
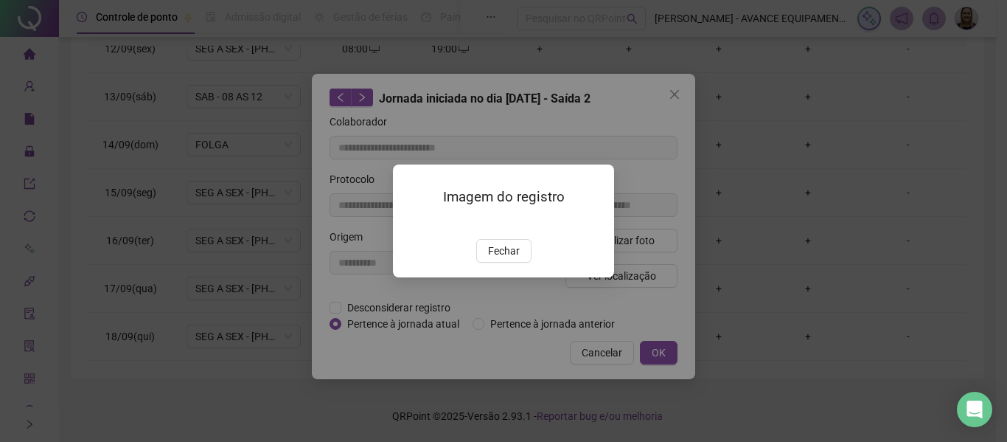
drag, startPoint x: 510, startPoint y: 255, endPoint x: 509, endPoint y: 242, distance: 12.6
click at [411, 223] on img at bounding box center [411, 223] width 0 height 0
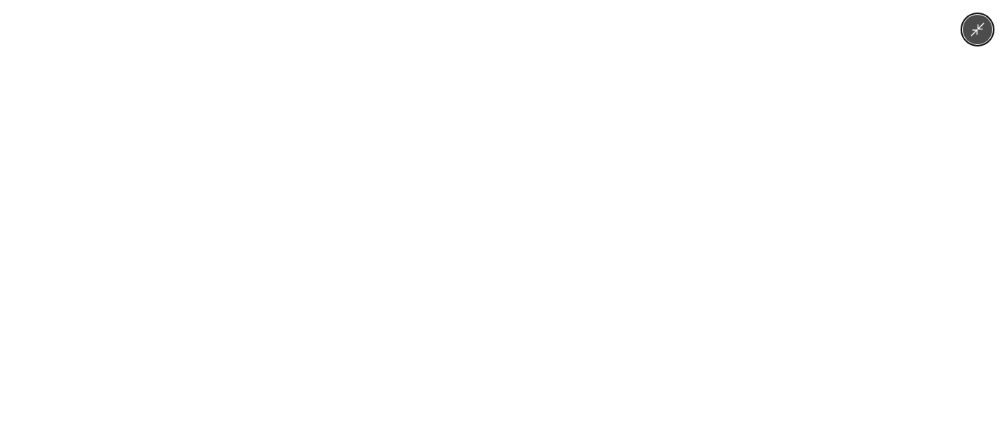
click at [783, 144] on div at bounding box center [503, 221] width 1007 height 442
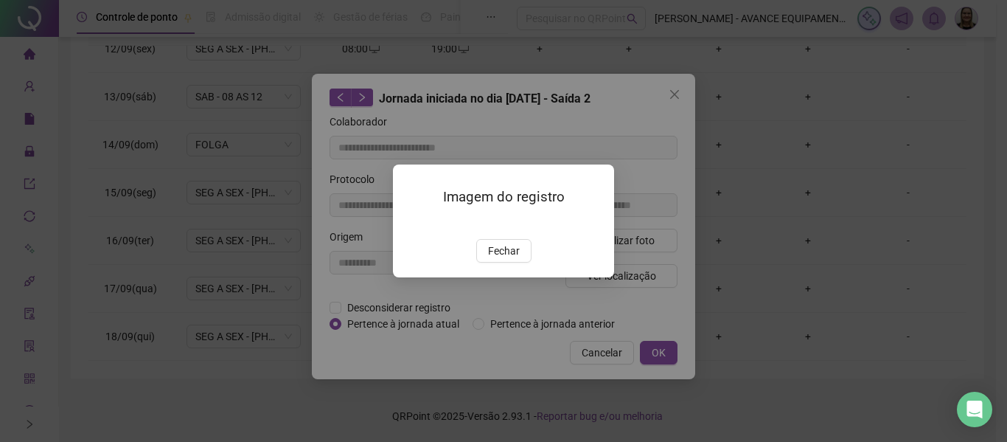
click at [411, 223] on img at bounding box center [411, 223] width 0 height 0
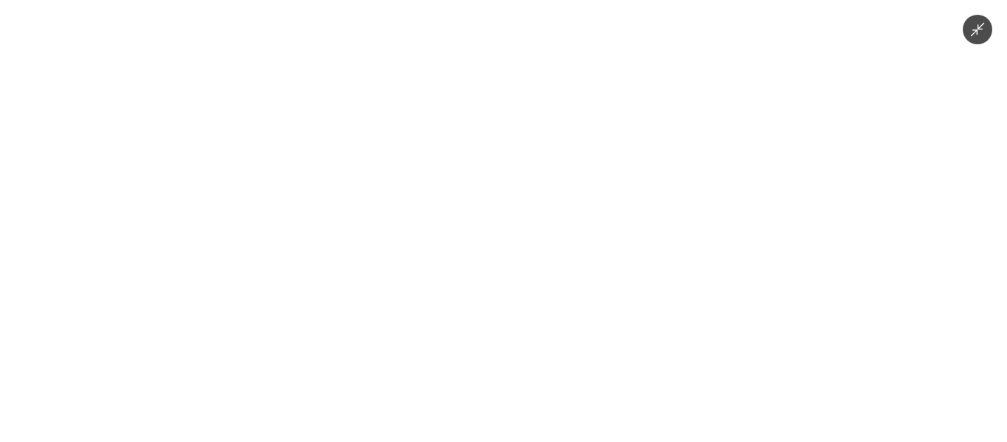
click at [794, 172] on div at bounding box center [503, 221] width 1007 height 442
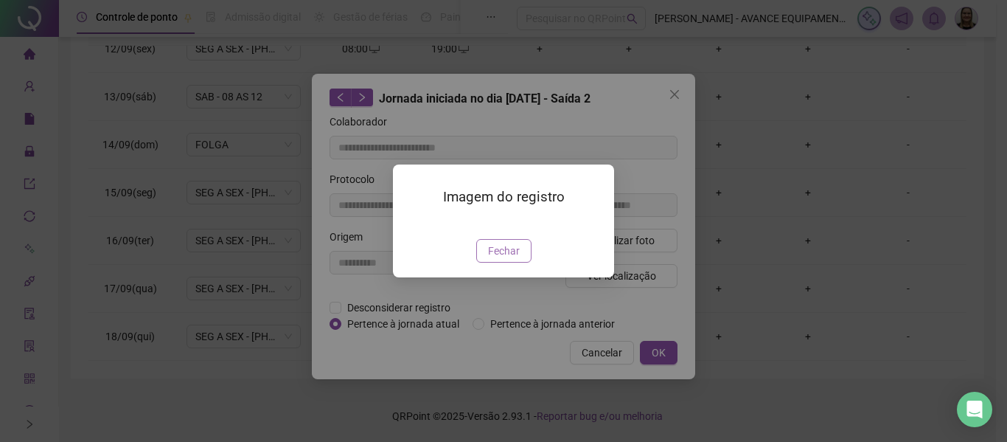
click at [493, 259] on span "Fechar" at bounding box center [504, 250] width 32 height 16
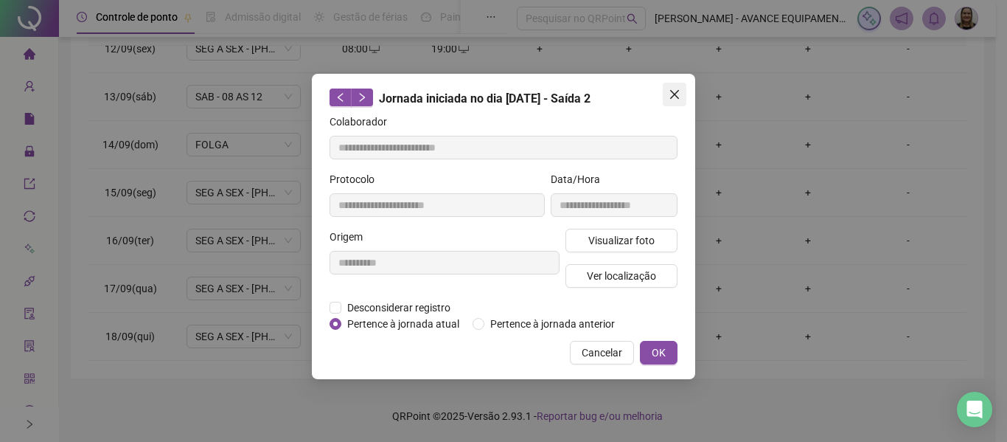
click at [681, 98] on span "Close" at bounding box center [675, 94] width 24 height 12
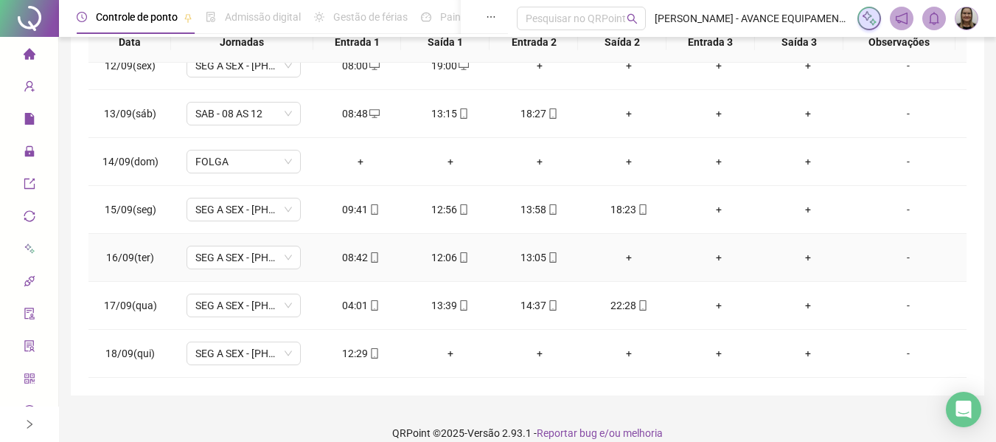
scroll to position [312, 0]
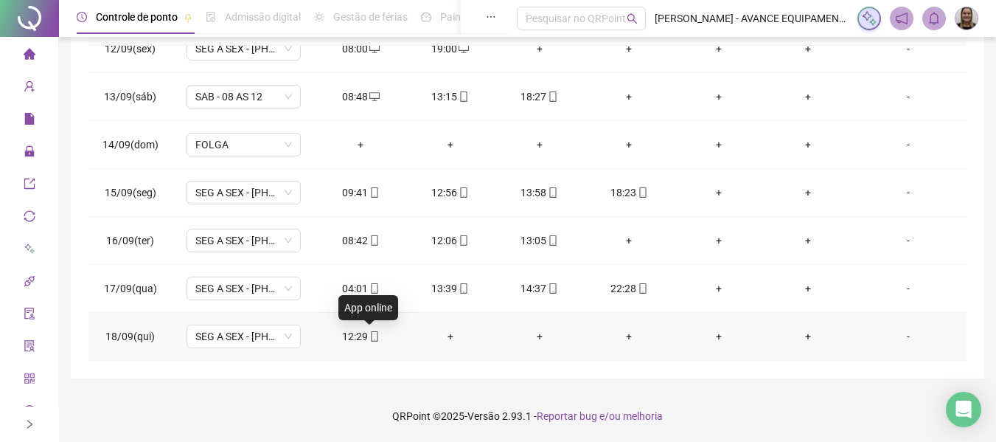
click at [369, 338] on icon "mobile" at bounding box center [374, 336] width 10 height 10
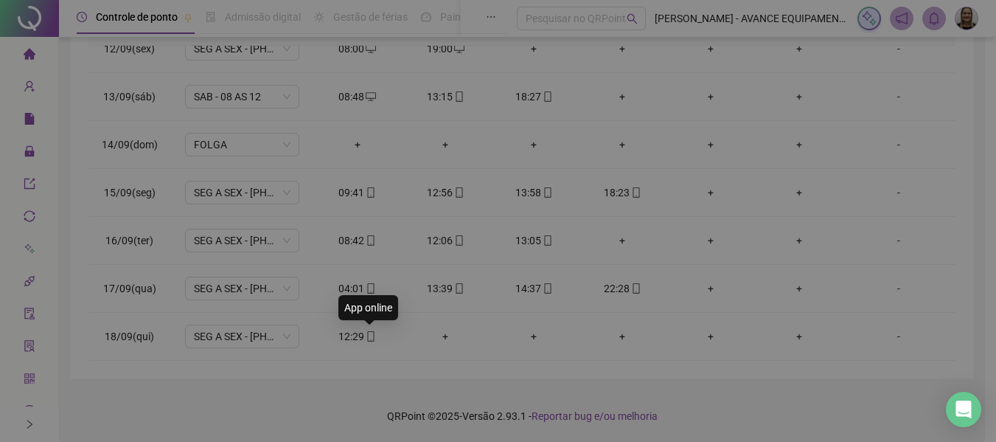
type input "**********"
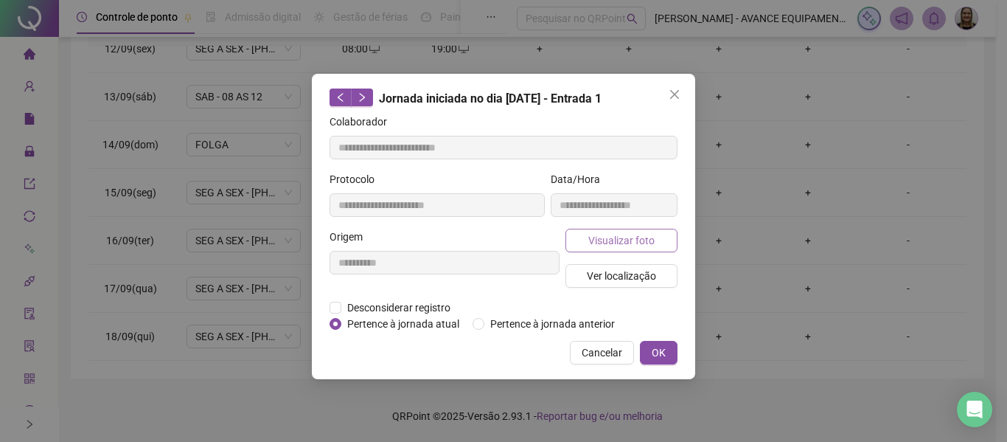
click at [627, 240] on span "Visualizar foto" at bounding box center [621, 240] width 66 height 16
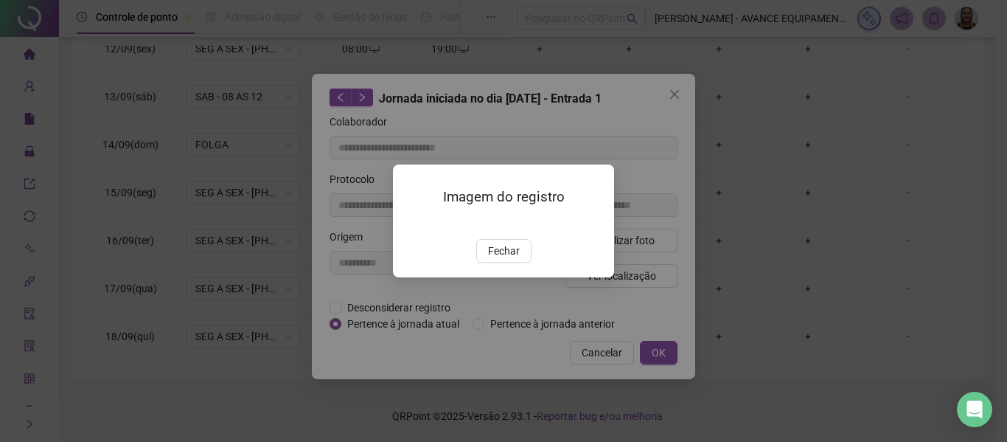
click at [411, 223] on img at bounding box center [411, 223] width 0 height 0
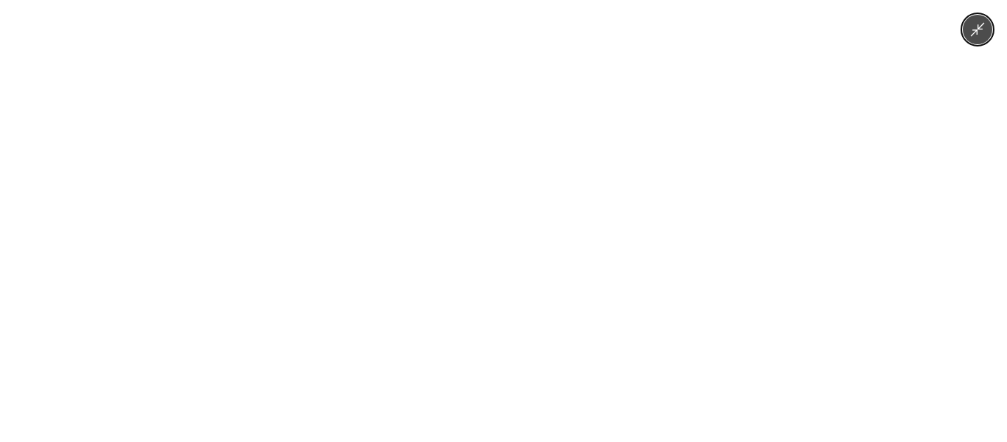
click at [791, 230] on div at bounding box center [503, 221] width 1007 height 442
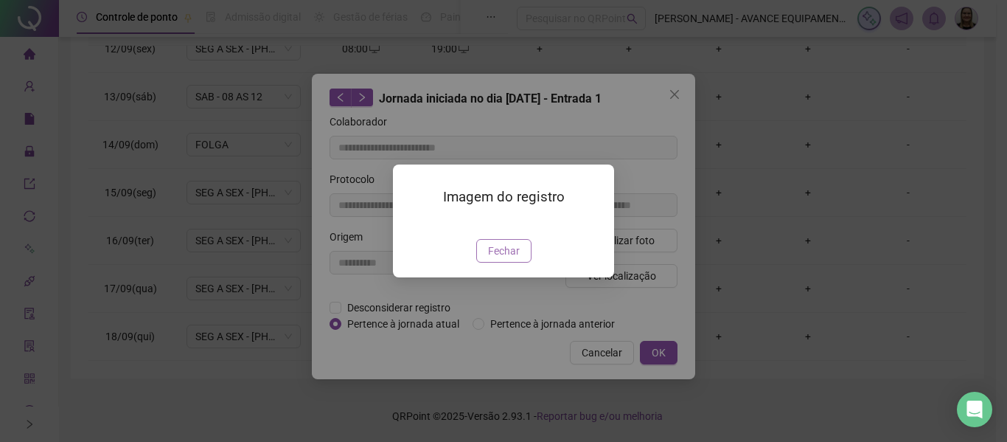
click at [515, 259] on span "Fechar" at bounding box center [504, 250] width 32 height 16
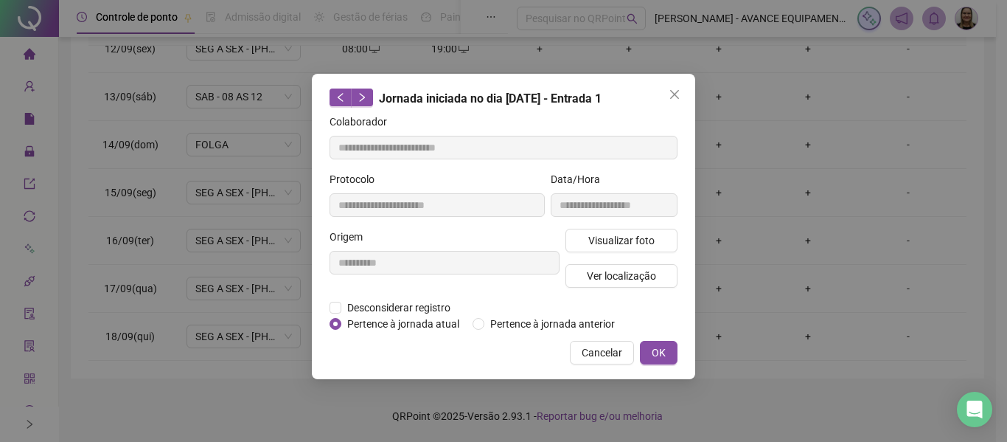
click at [668, 102] on button "Close" at bounding box center [675, 95] width 24 height 24
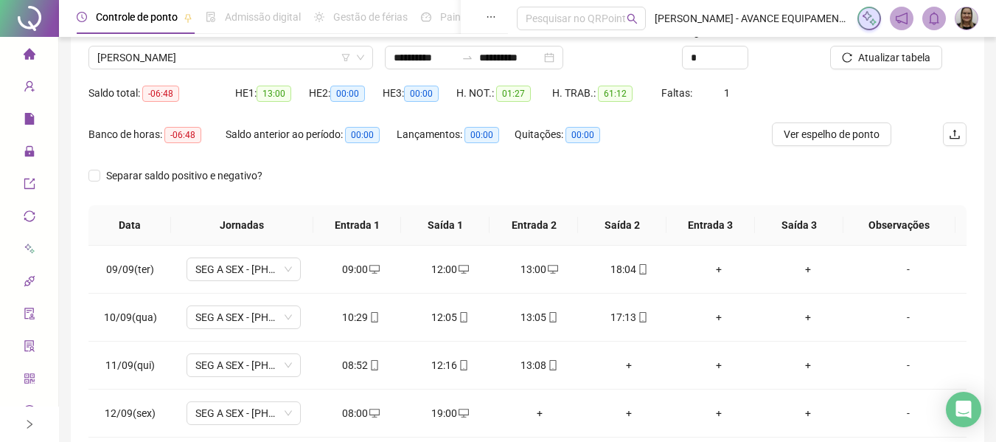
scroll to position [91, 0]
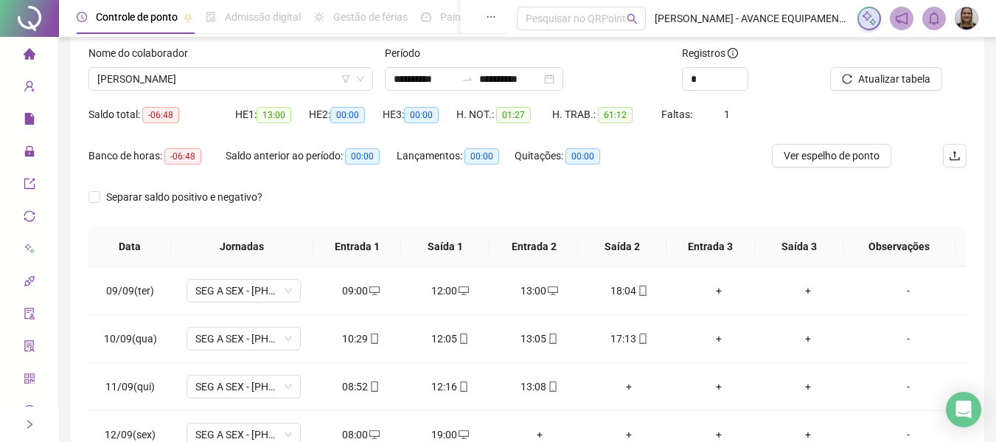
click at [23, 55] on icon "home" at bounding box center [29, 53] width 12 height 11
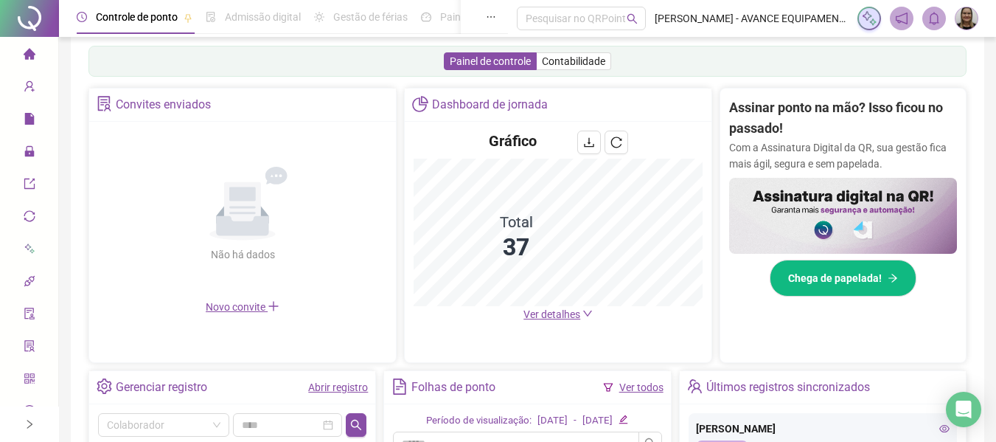
scroll to position [221, 0]
